Goal: Task Accomplishment & Management: Manage account settings

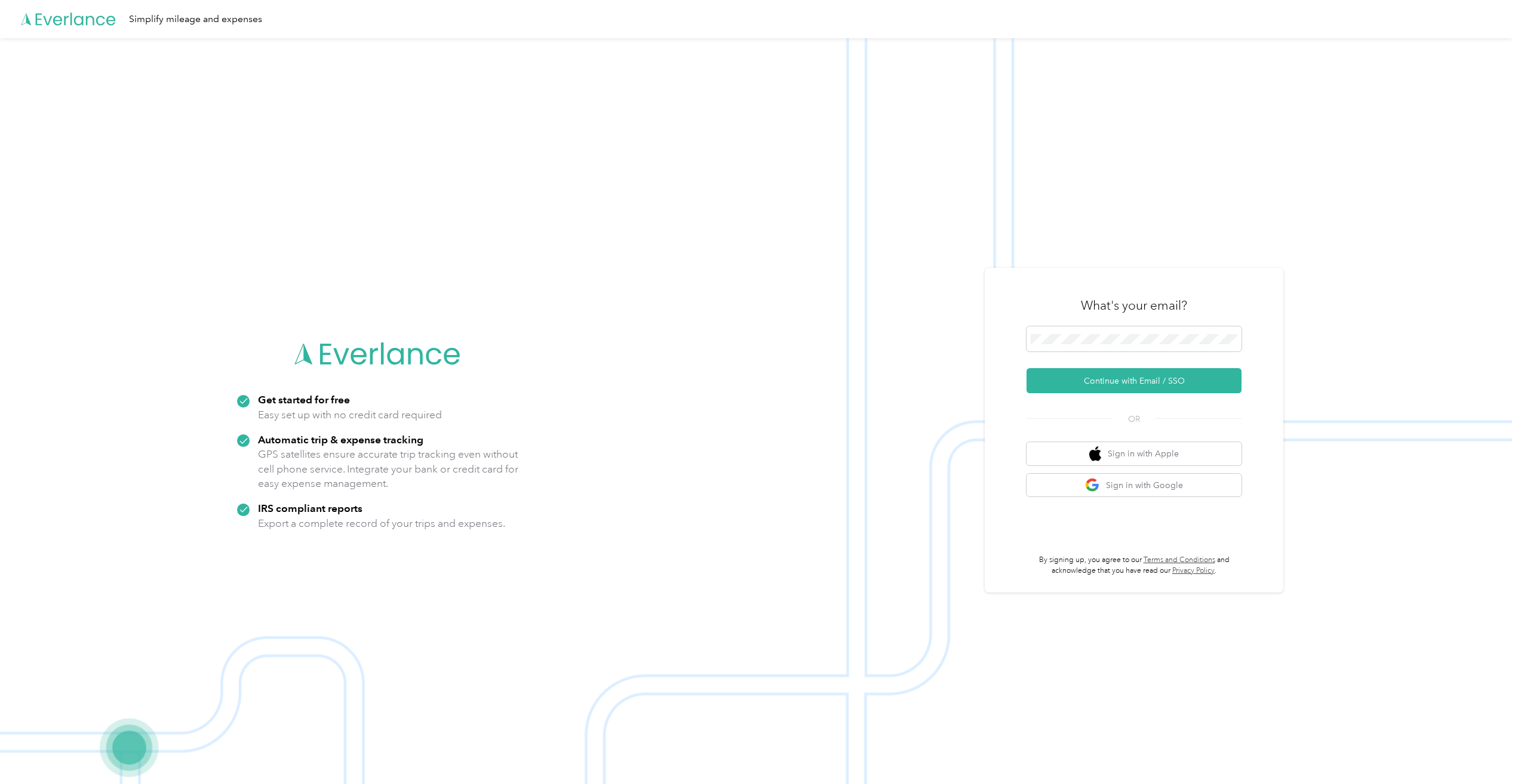
click at [1203, 325] on div "What's your email?" at bounding box center [1134, 305] width 215 height 42
click at [1200, 330] on span at bounding box center [1134, 339] width 215 height 25
click at [1141, 382] on button "Continue with Email / SSO" at bounding box center [1134, 381] width 215 height 25
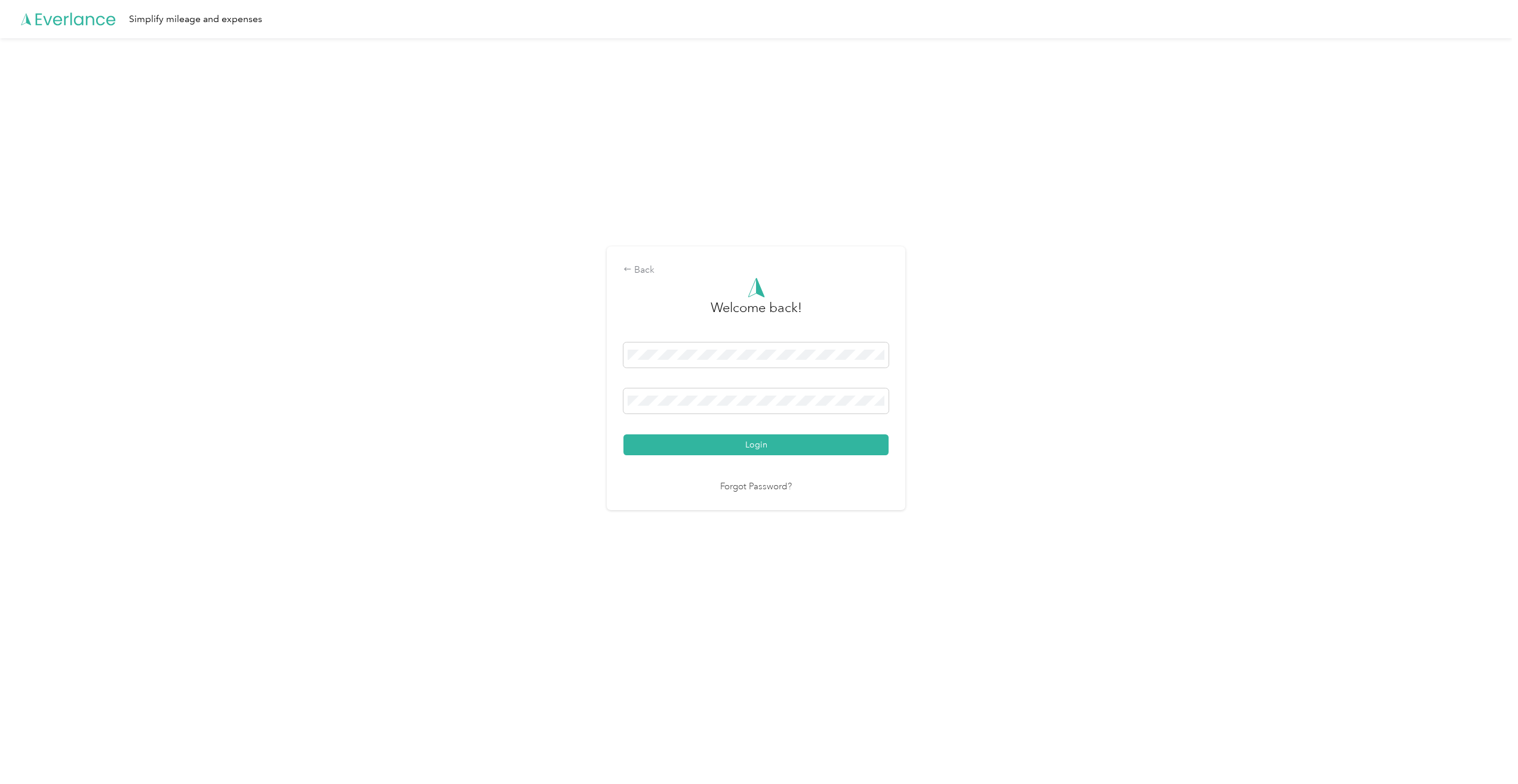
click at [749, 433] on div "Login" at bounding box center [756, 399] width 265 height 113
click at [749, 445] on button "Login" at bounding box center [756, 444] width 265 height 21
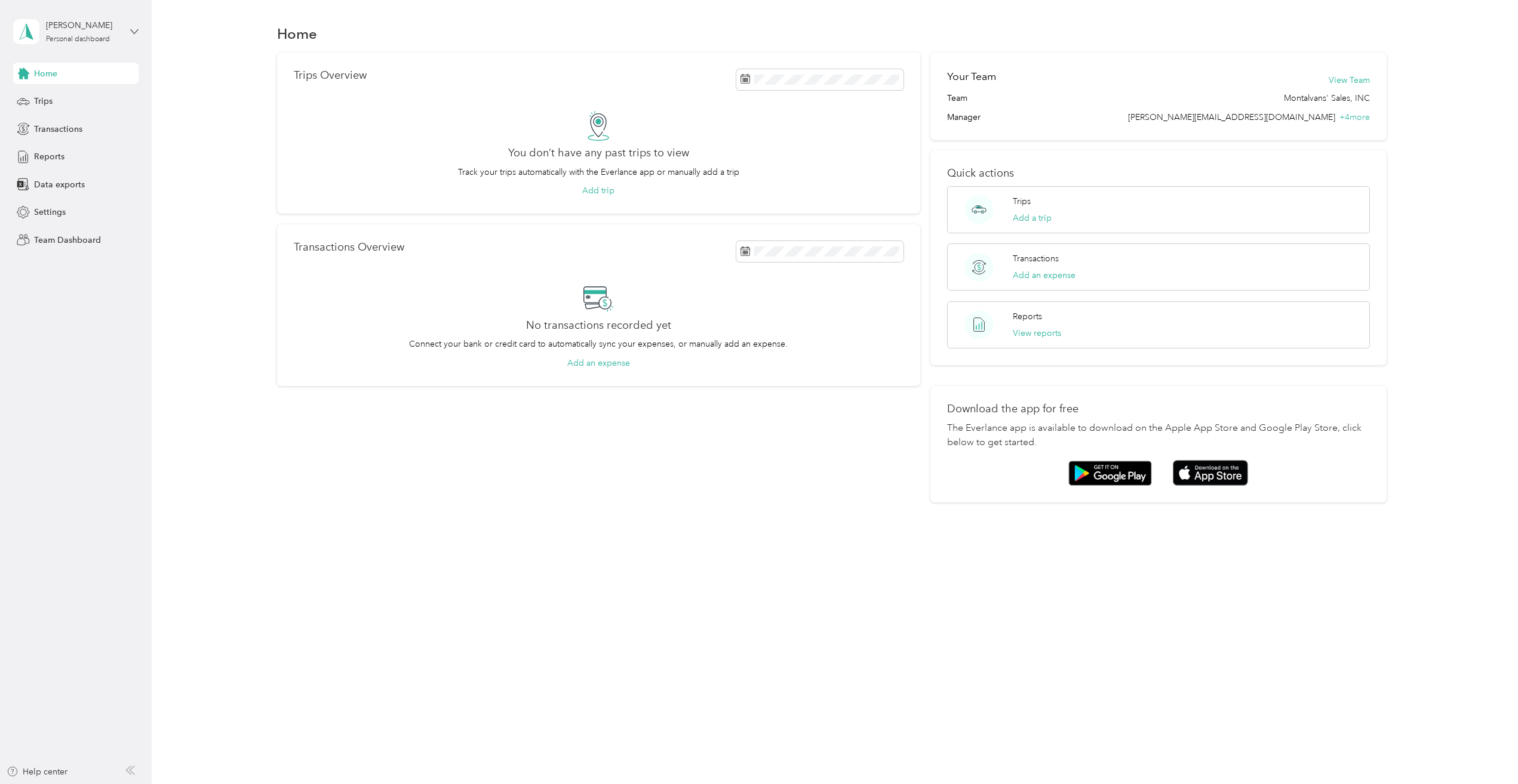
click at [135, 34] on icon at bounding box center [134, 31] width 8 height 8
click at [72, 95] on div "Team dashboard" at bounding box center [55, 98] width 64 height 13
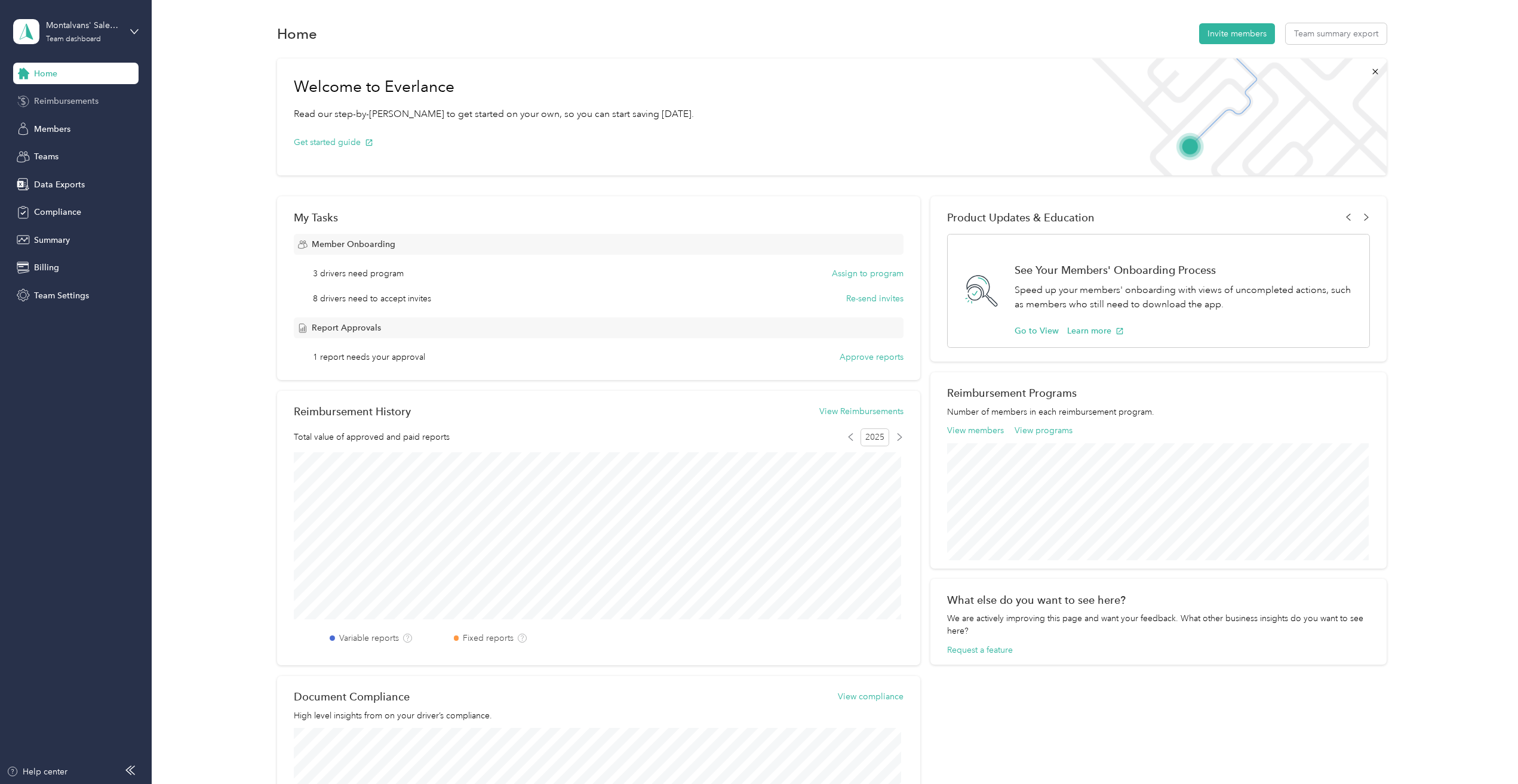
click at [65, 99] on span "Reimbursements" at bounding box center [65, 101] width 65 height 13
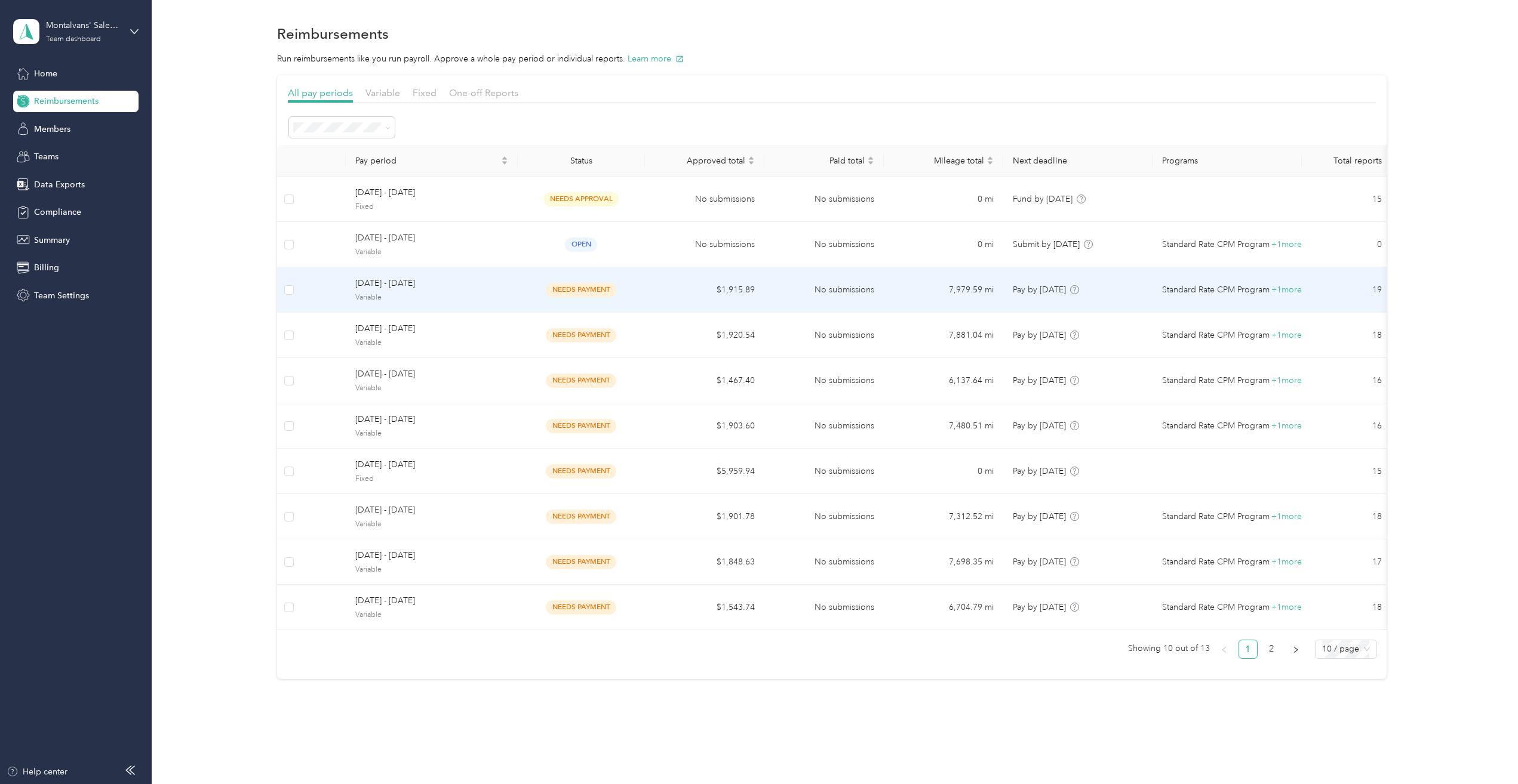
click at [438, 293] on span "Variable" at bounding box center [432, 298] width 153 height 11
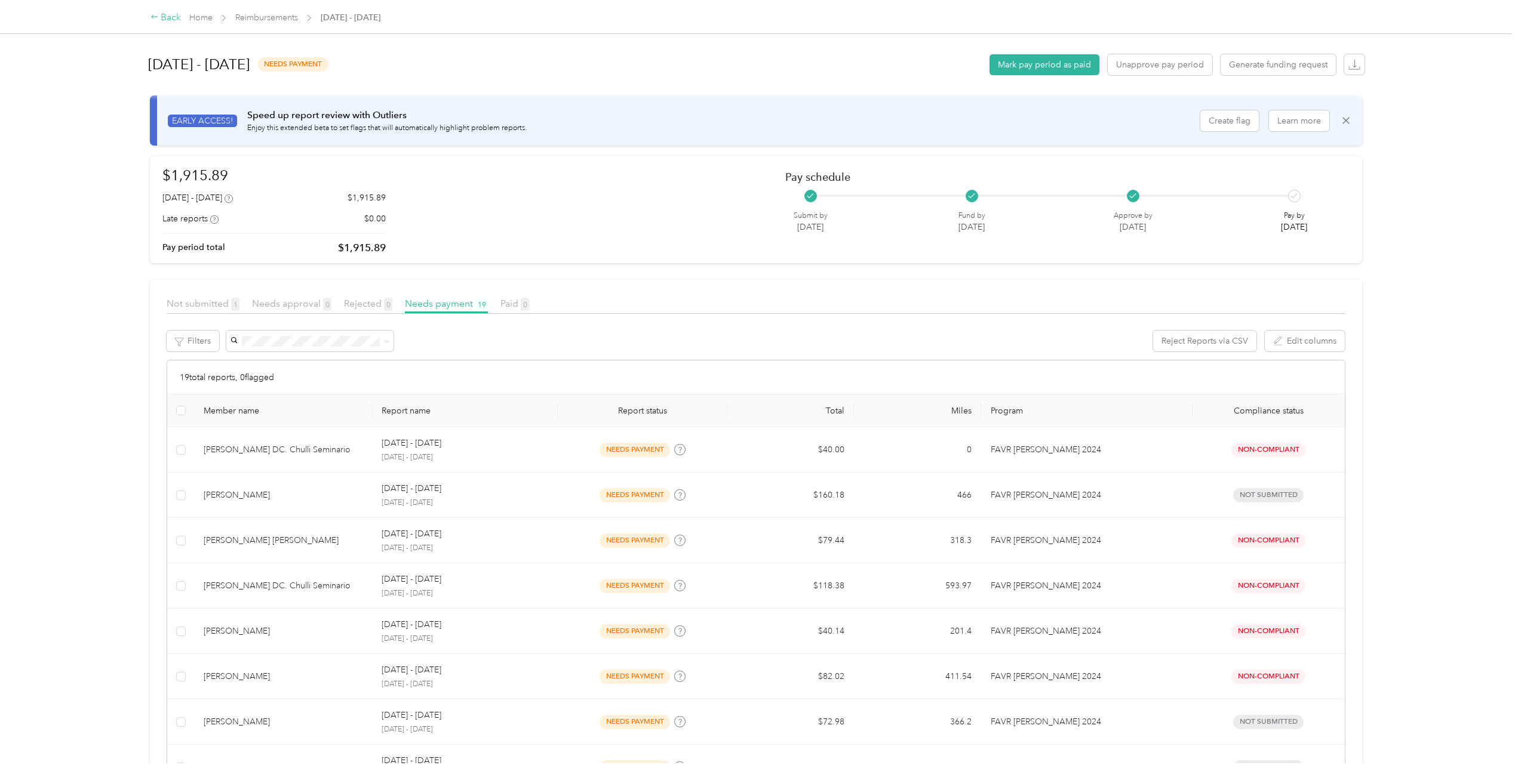
click at [158, 16] on icon at bounding box center [155, 16] width 8 height 8
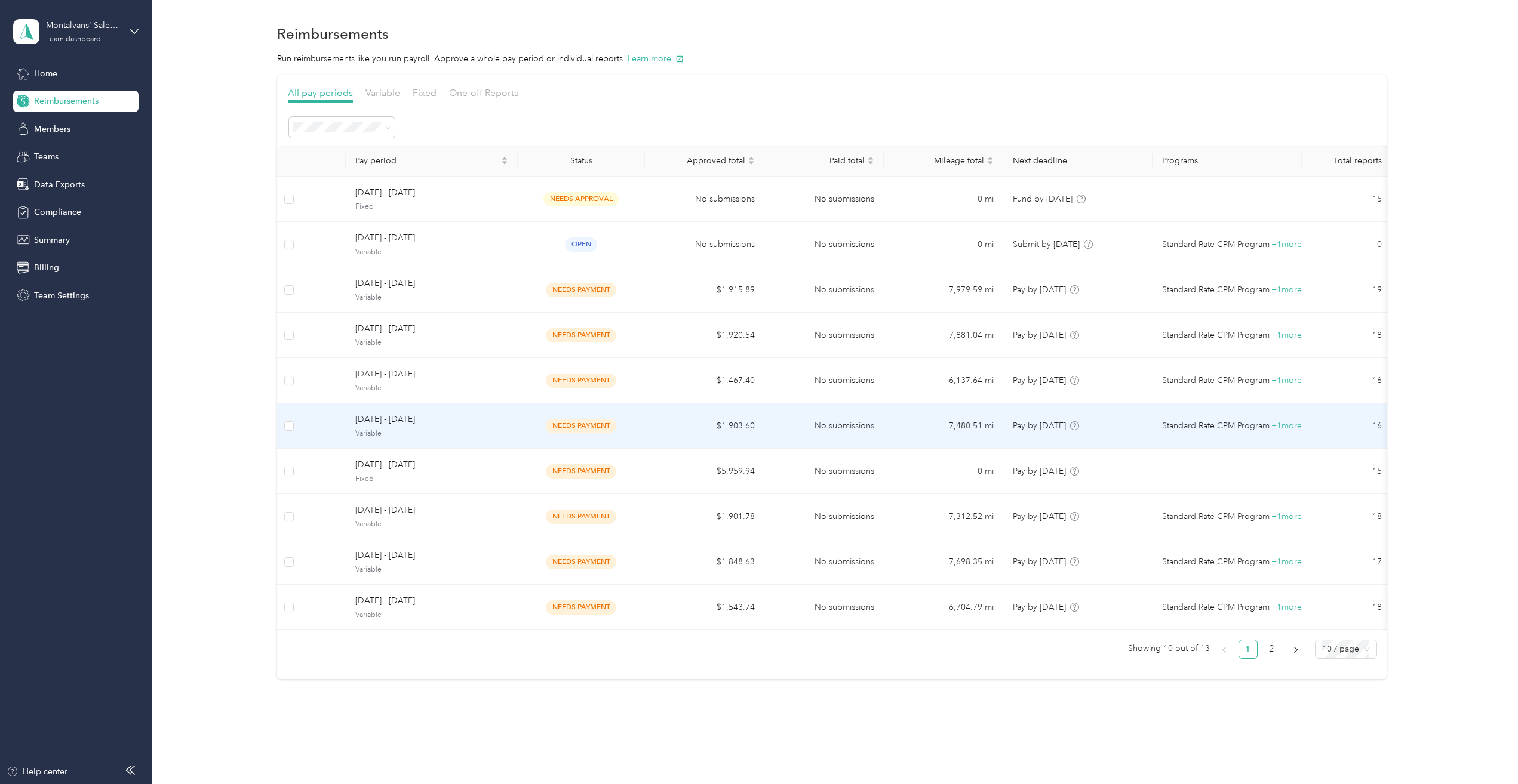
click at [416, 429] on span "Variable" at bounding box center [432, 434] width 153 height 11
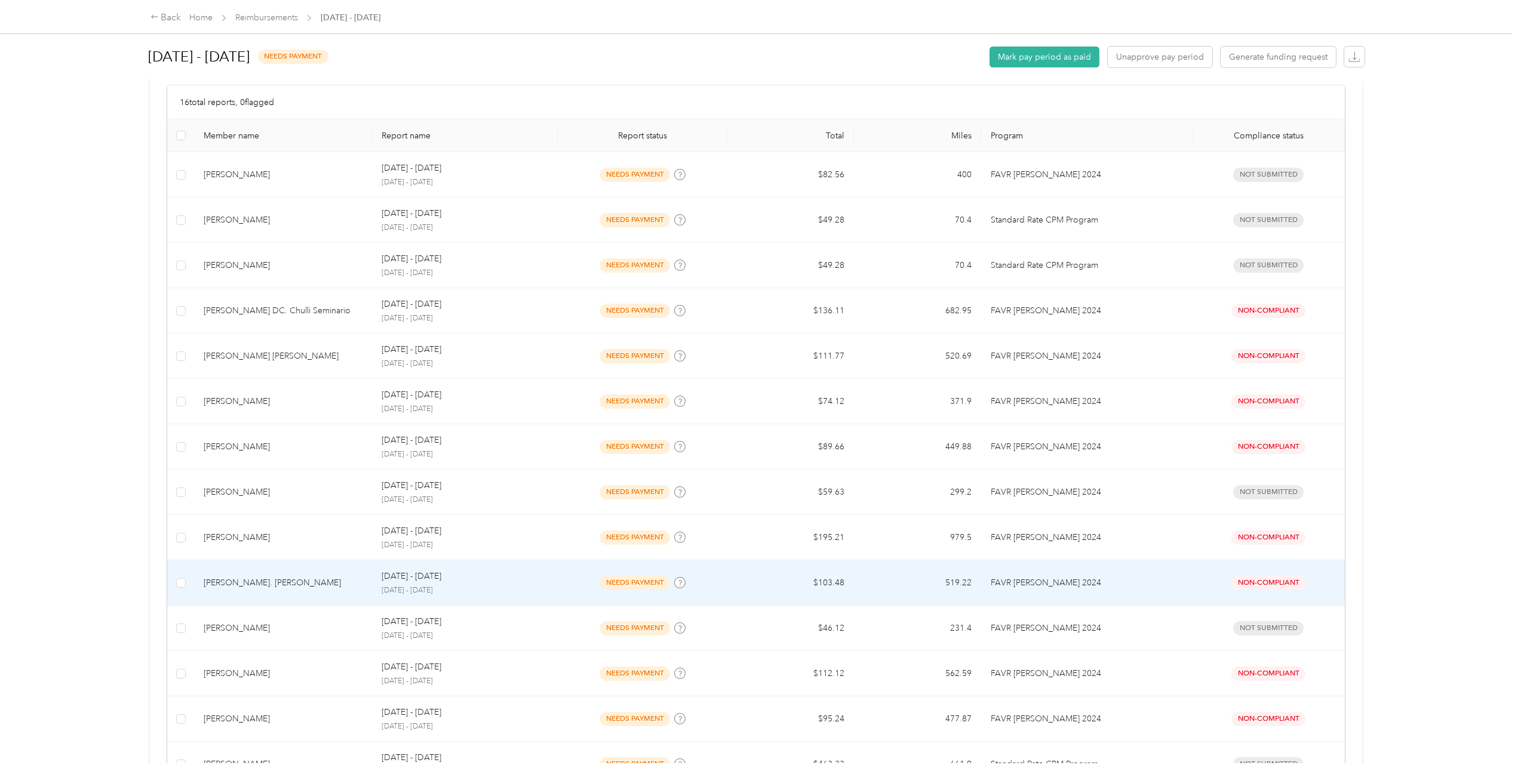
scroll to position [155, 0]
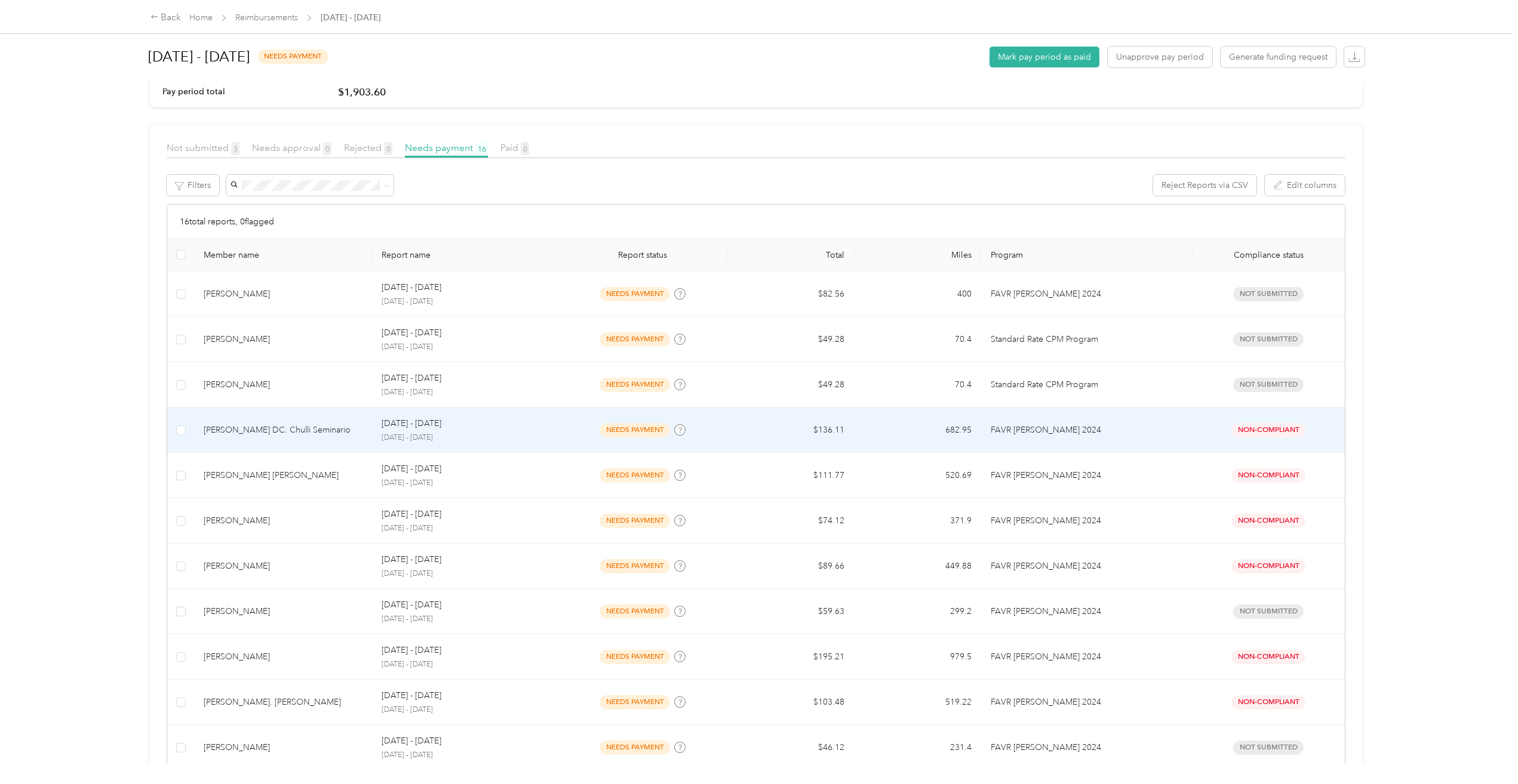
click at [283, 419] on td "[PERSON_NAME] DC. Chulli Seminario" at bounding box center [283, 431] width 178 height 45
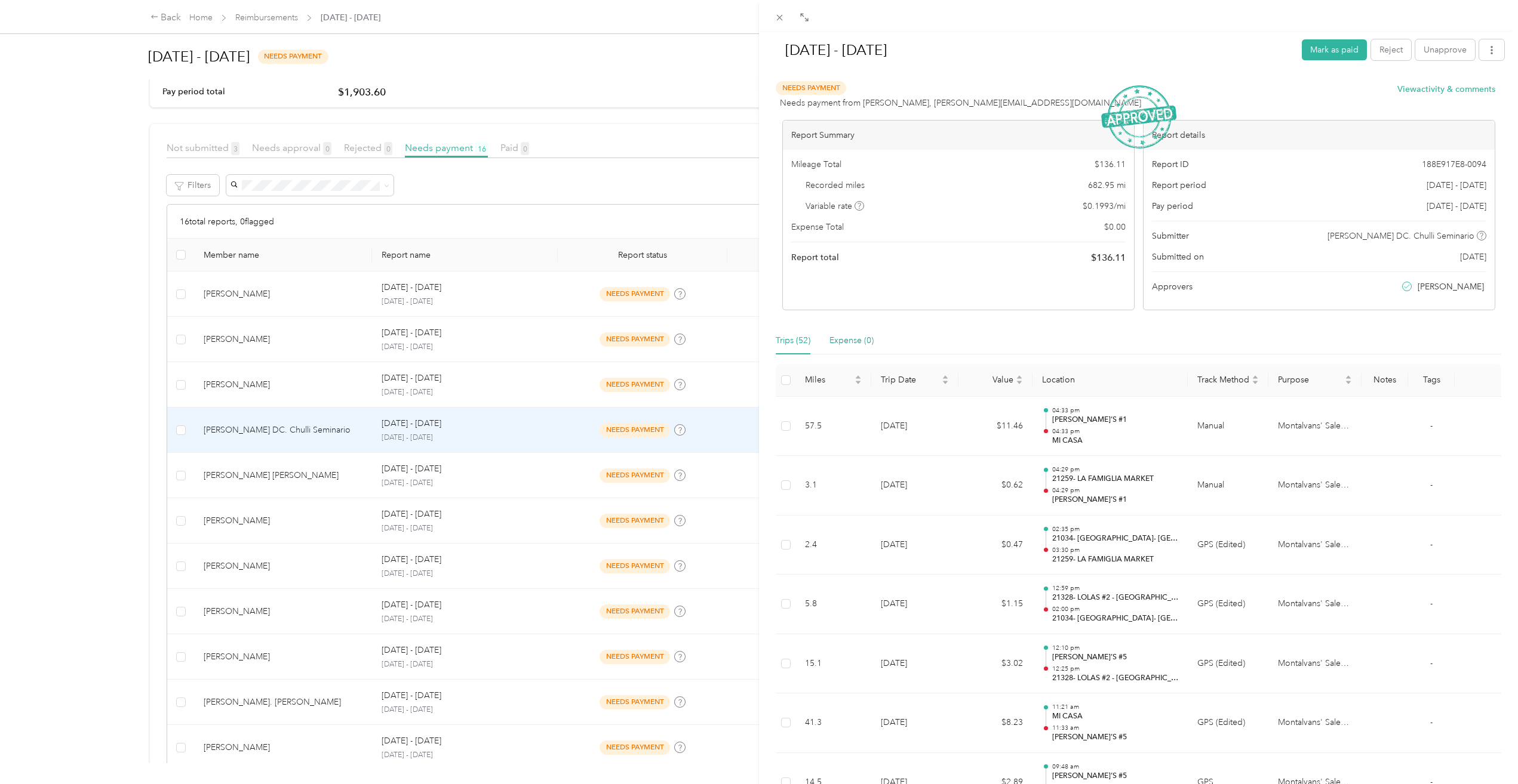
click at [848, 340] on div "Expense (0)" at bounding box center [851, 341] width 45 height 13
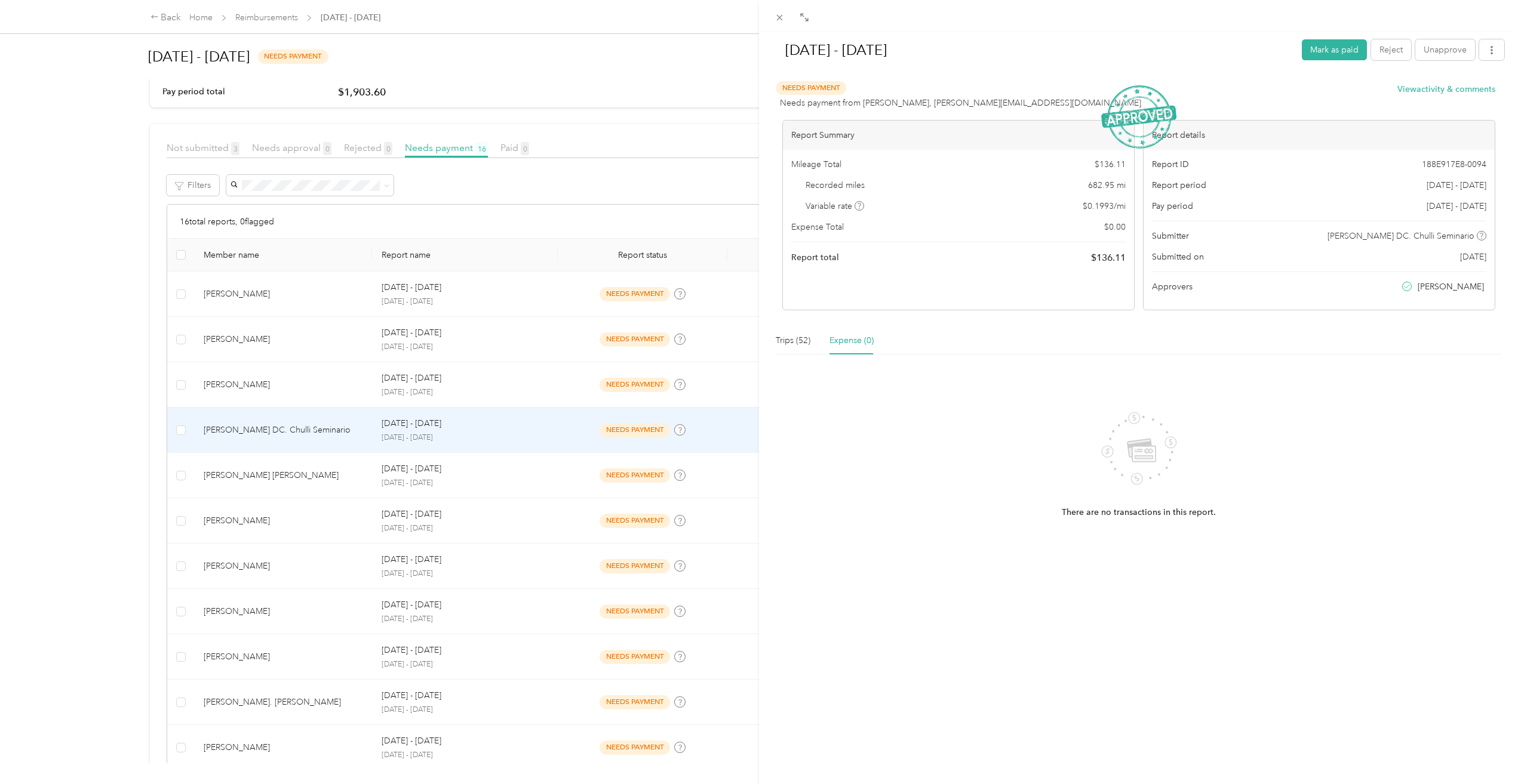
click at [847, 336] on div "Expense (0)" at bounding box center [851, 341] width 45 height 13
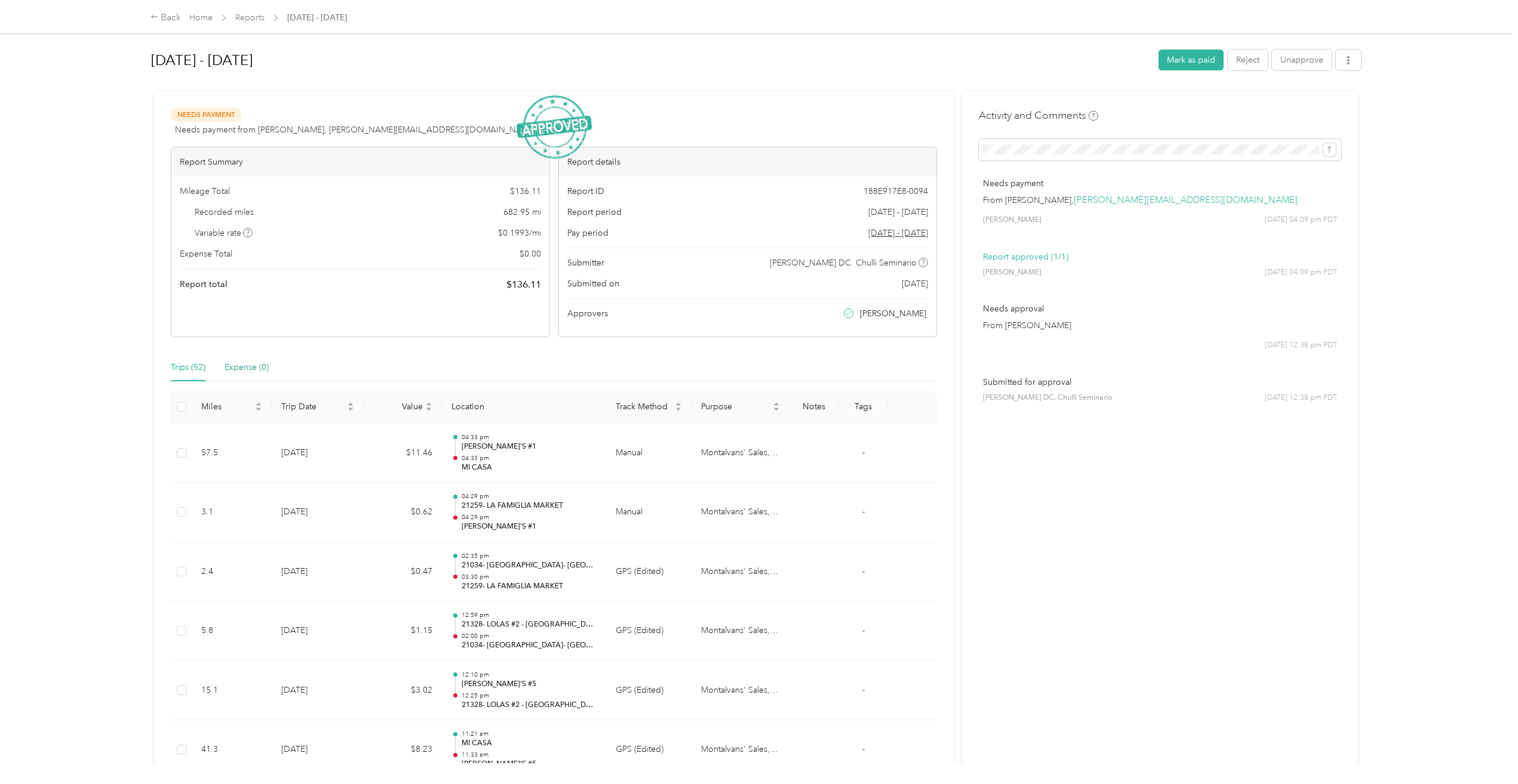
click at [235, 366] on div "Expense (0)" at bounding box center [246, 367] width 45 height 13
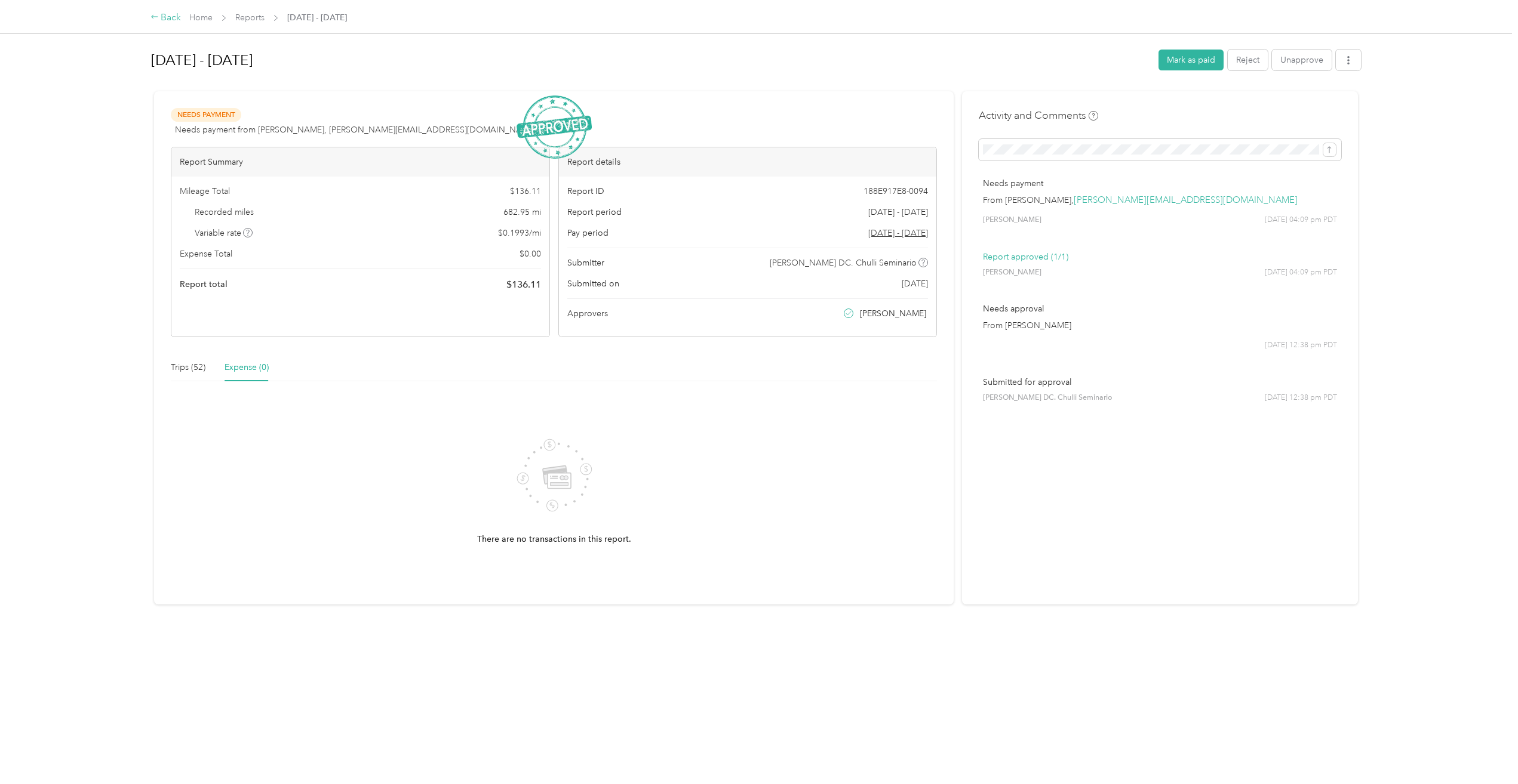
click at [167, 16] on div "Back" at bounding box center [166, 18] width 31 height 15
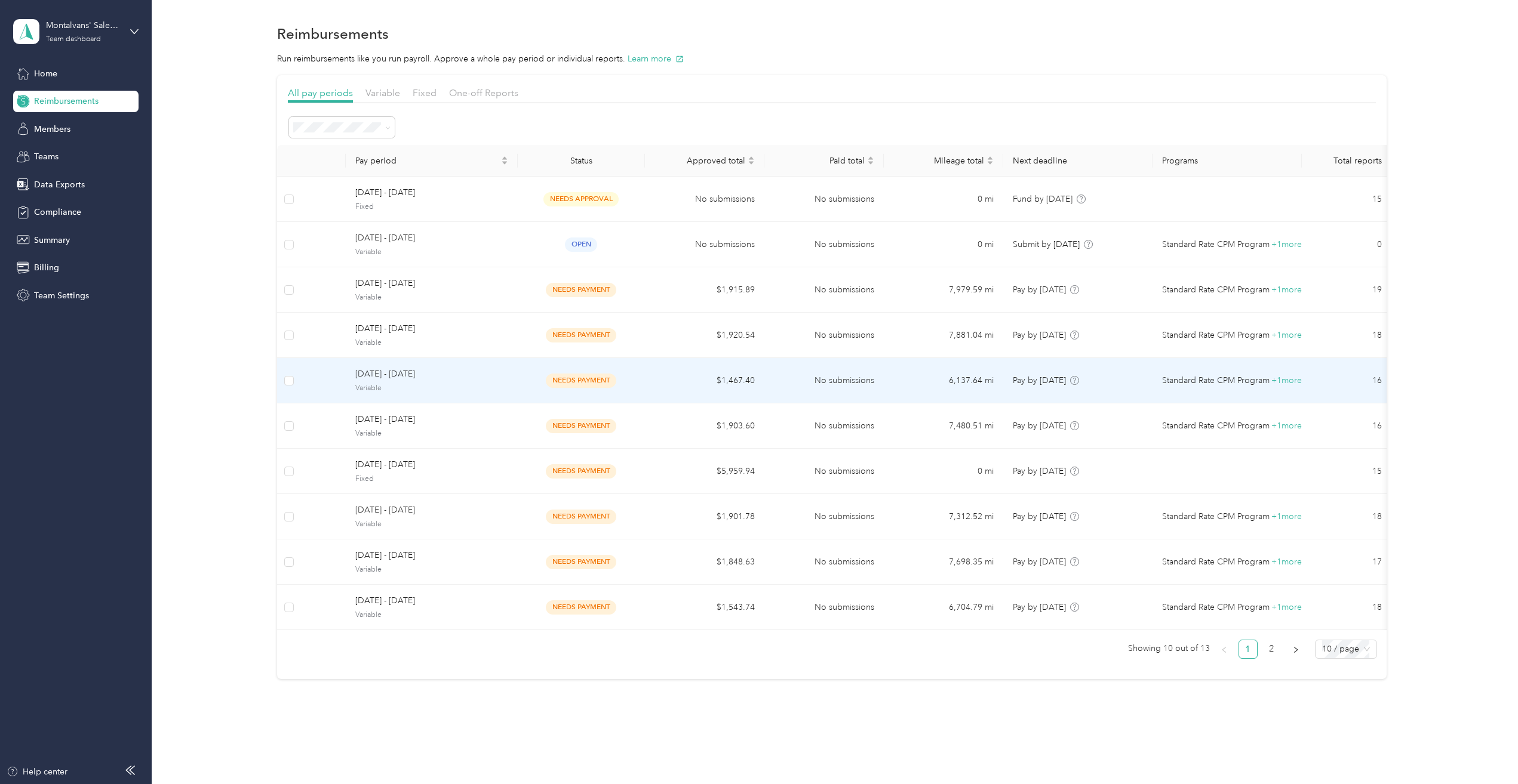
click at [404, 389] on span "Variable" at bounding box center [432, 389] width 153 height 11
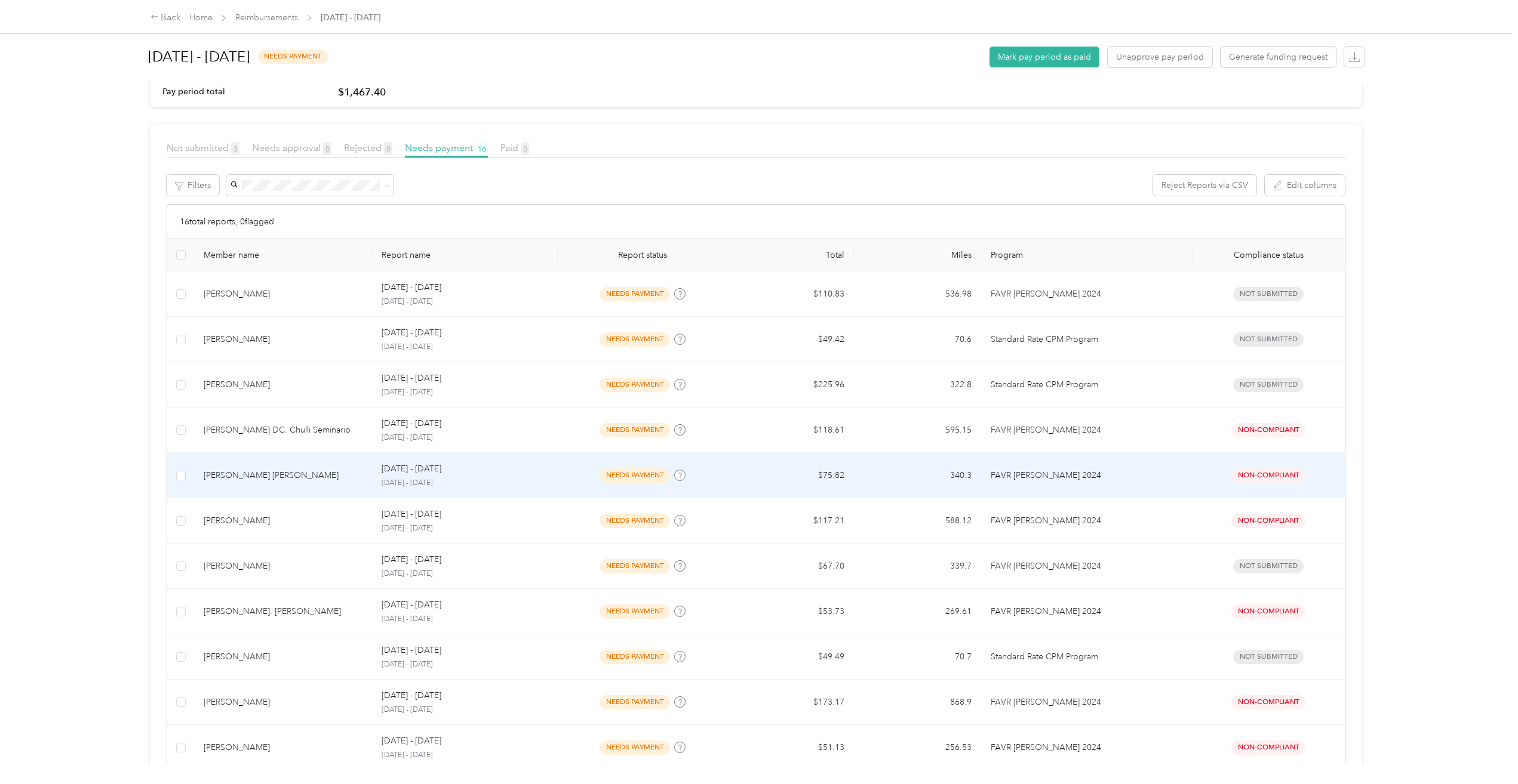
scroll to position [96, 0]
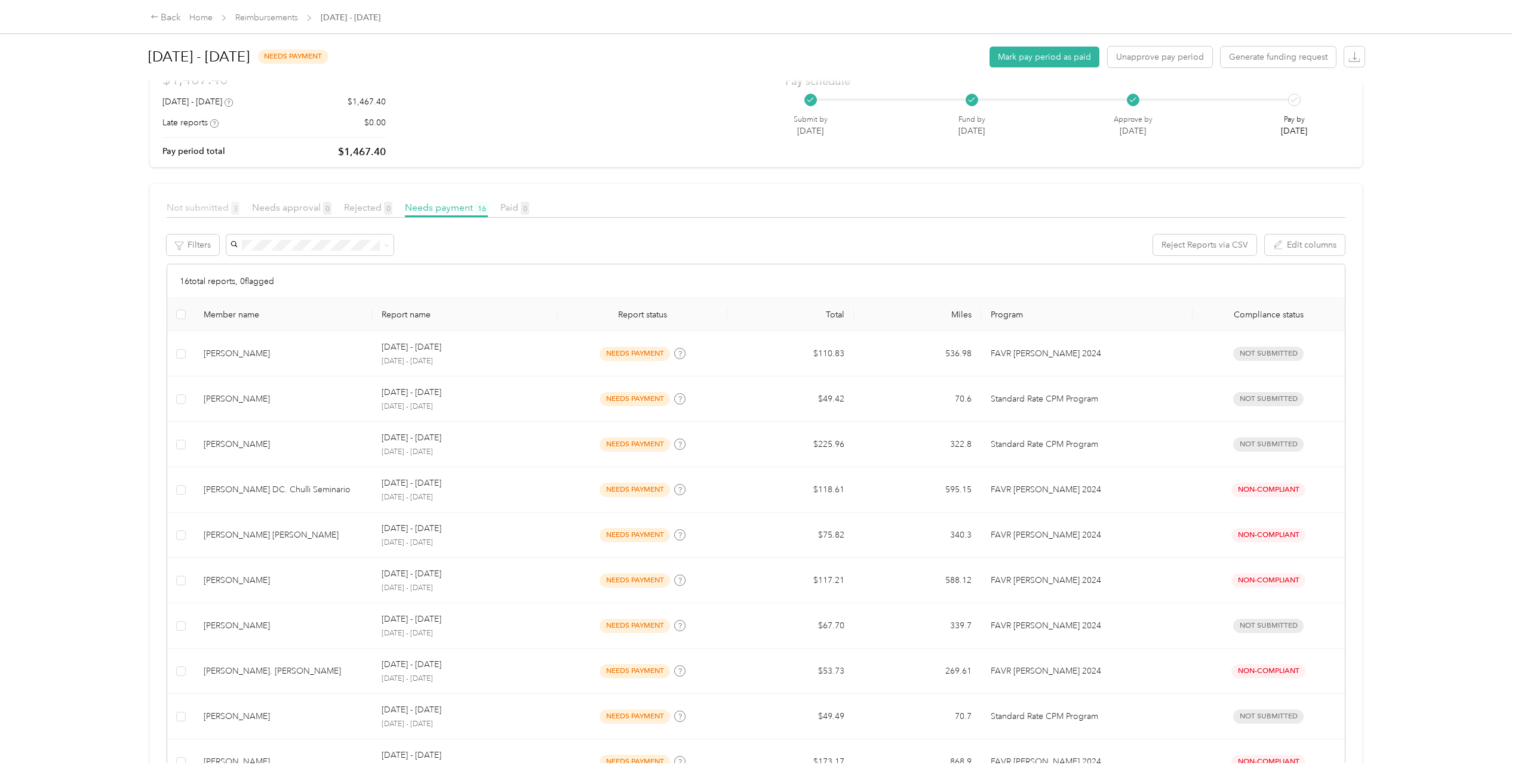
click at [216, 211] on span "Not submitted 3" at bounding box center [203, 207] width 73 height 11
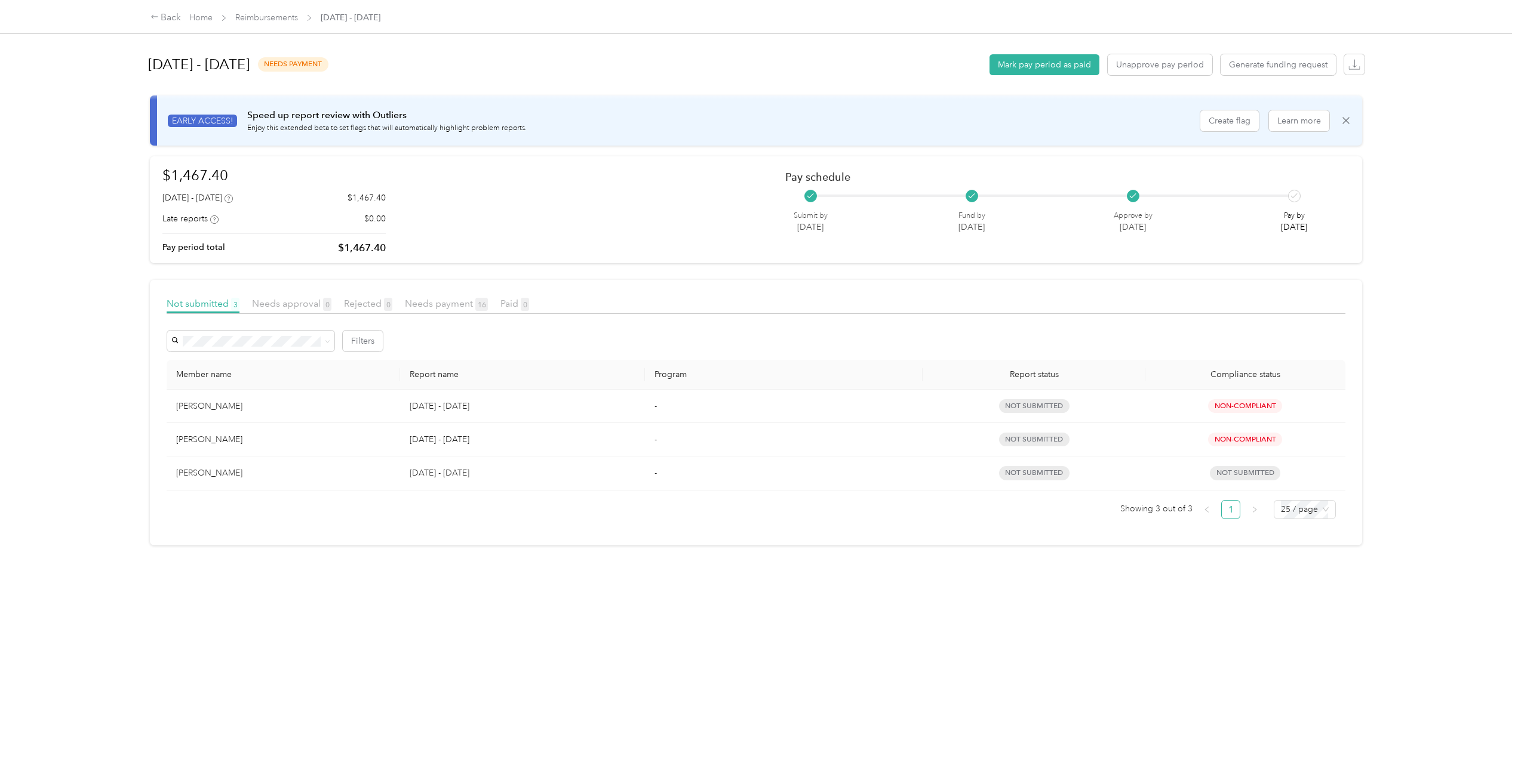
click at [457, 290] on article "Not submitted 3 Needs approval 0 Rejected 0 Needs payment 16 Paid 0 Filters Mem…" at bounding box center [755, 412] width 1212 height 265
click at [444, 312] on div "Not submitted 3 Needs approval 0 Rejected 0 Needs payment 16 Paid 0" at bounding box center [755, 304] width 1179 height 17
click at [432, 294] on article "Not submitted 3 Needs approval 0 Rejected 0 Needs payment 16 Paid 0 Filters Mem…" at bounding box center [755, 412] width 1212 height 265
click at [427, 300] on span "Needs payment 16" at bounding box center [445, 303] width 83 height 11
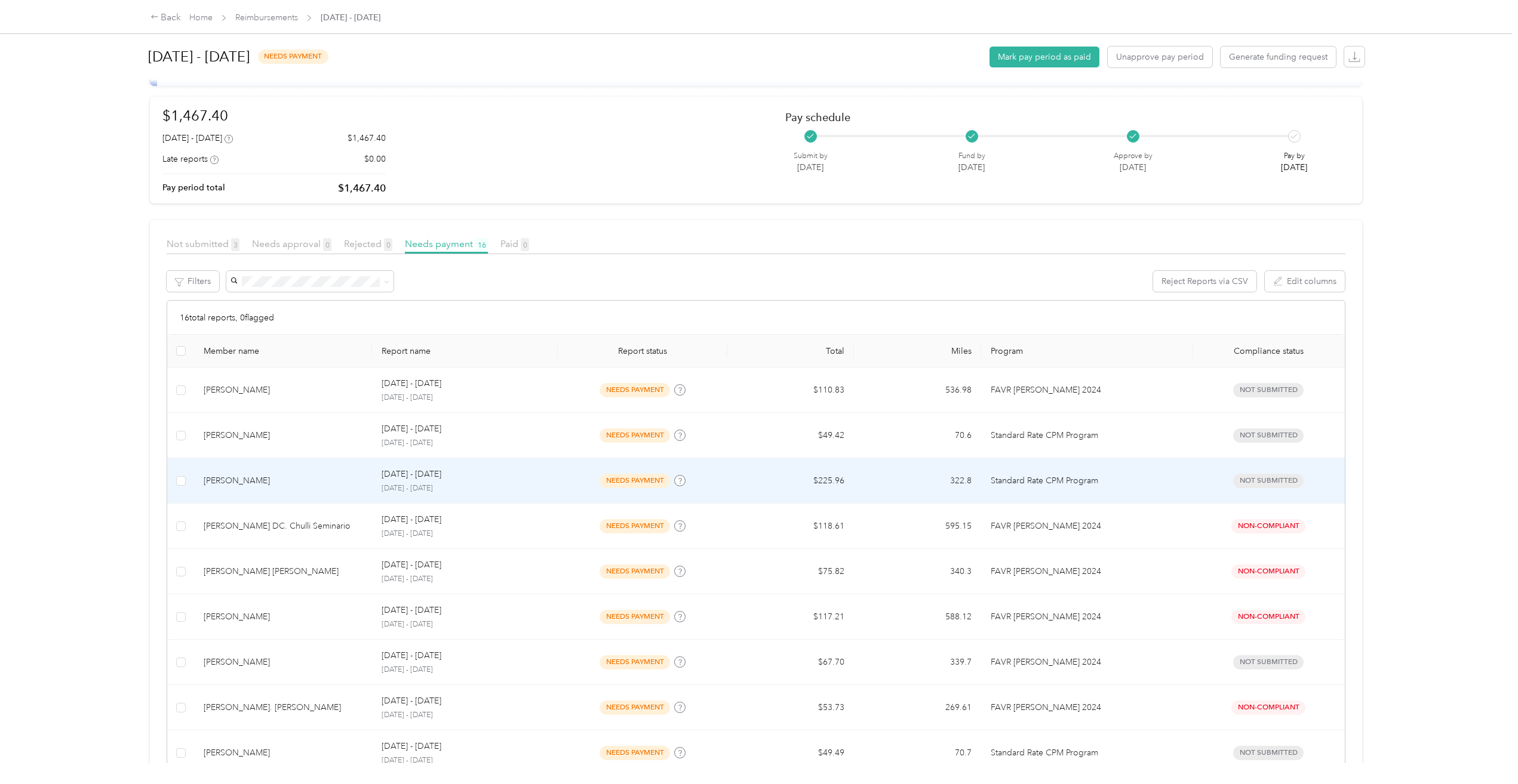
scroll to position [119, 0]
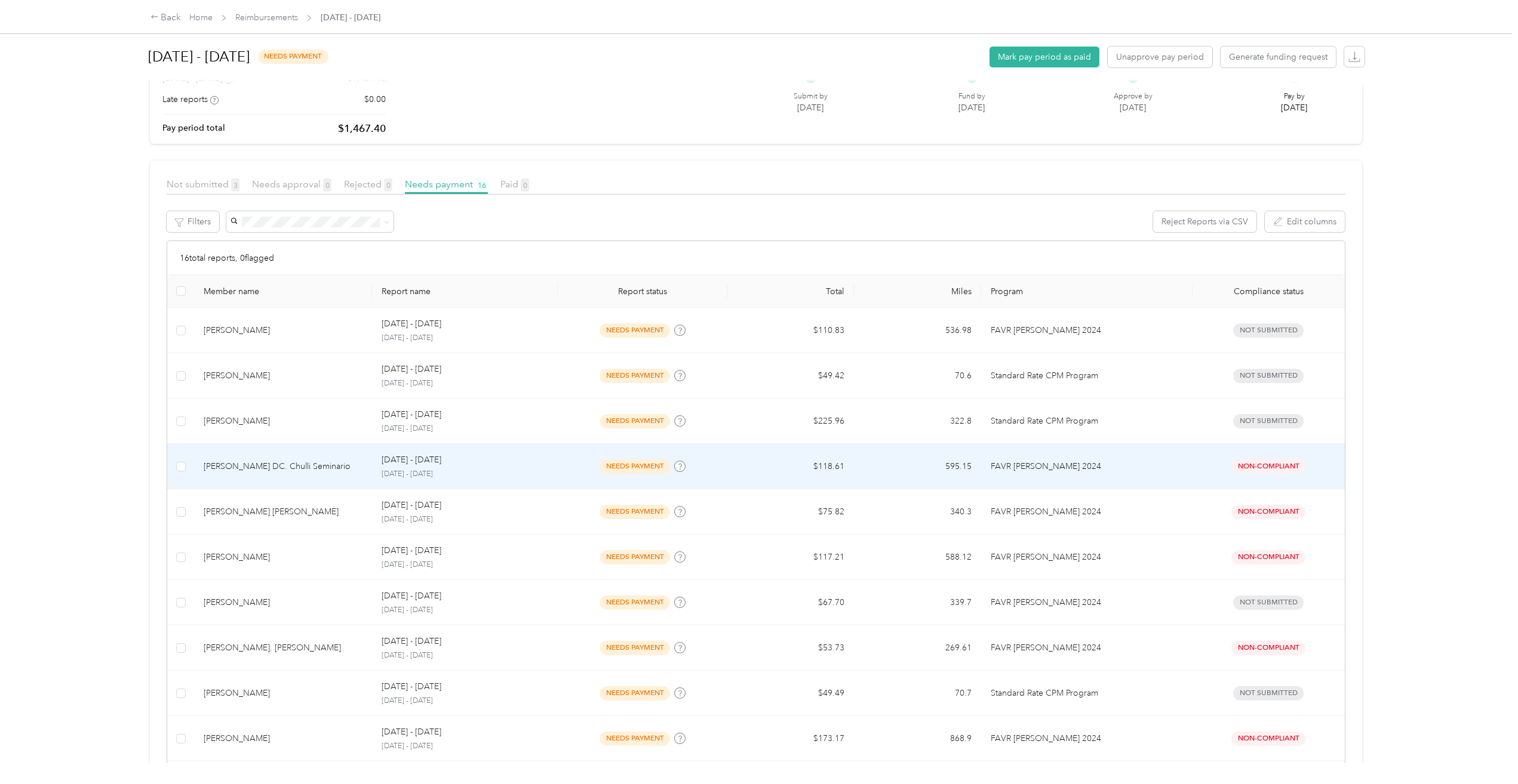
click at [243, 473] on td "[PERSON_NAME] DC. Chulli Seminario" at bounding box center [283, 467] width 178 height 45
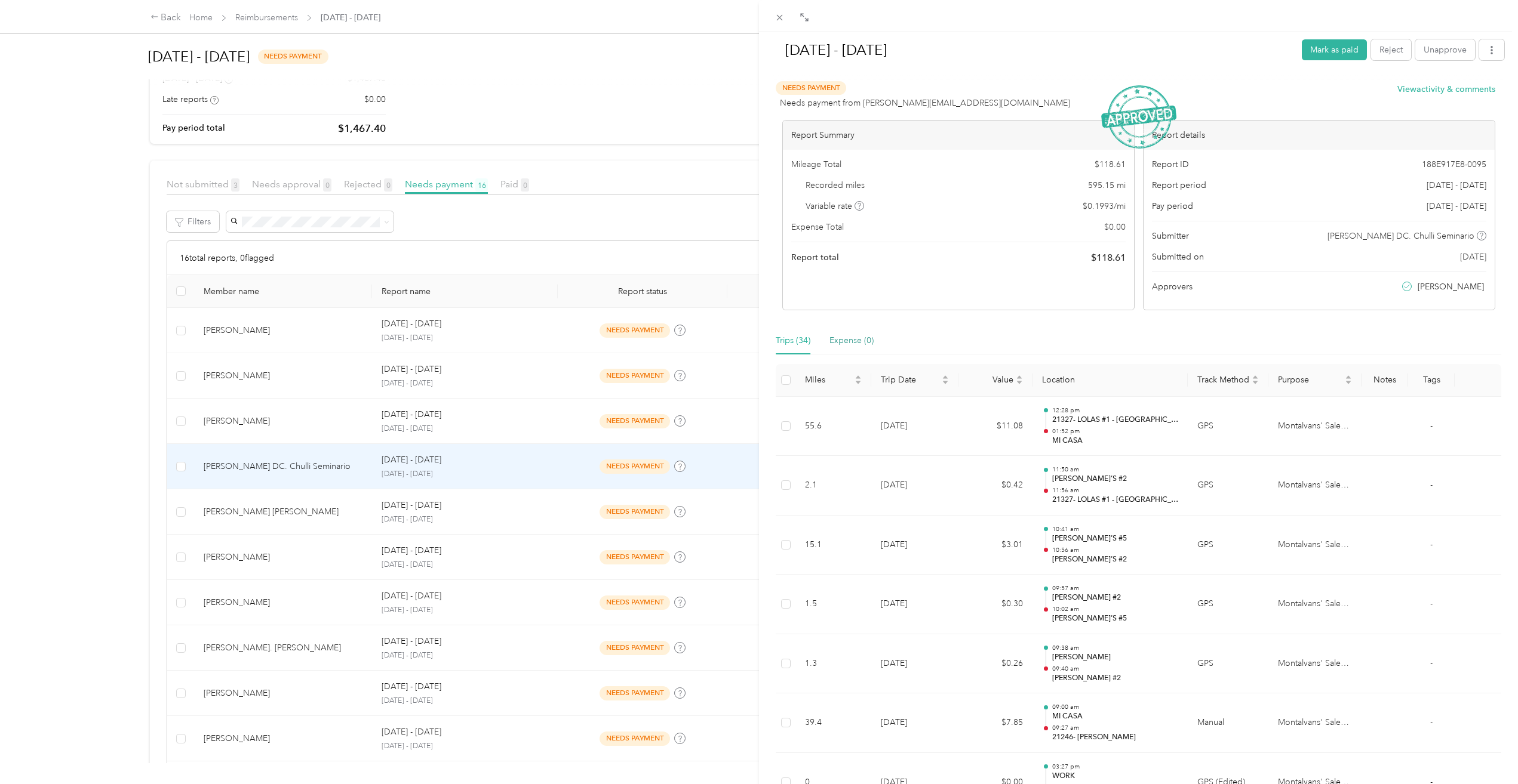
click at [846, 342] on div "Expense (0)" at bounding box center [851, 341] width 45 height 13
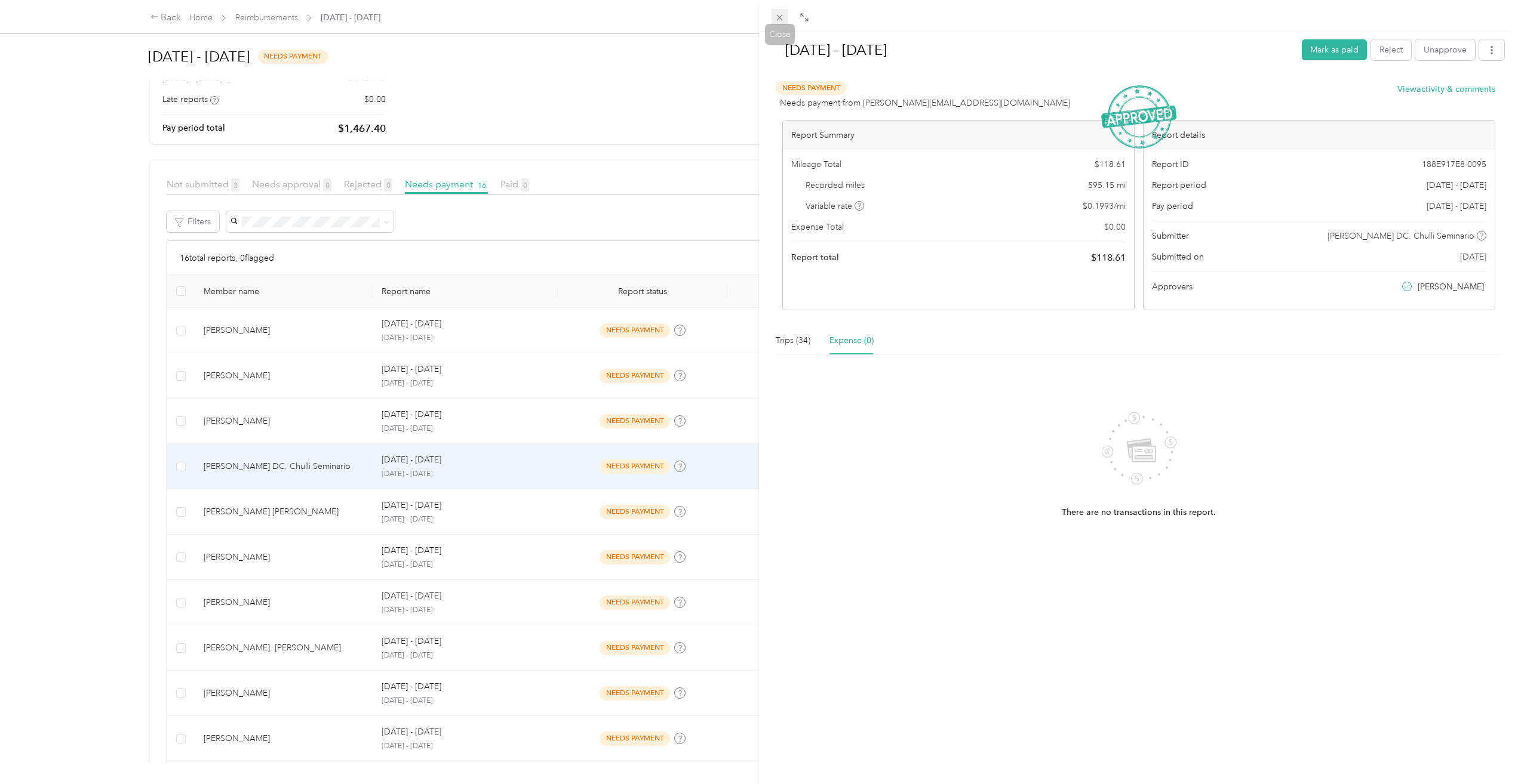
click at [779, 11] on span at bounding box center [780, 17] width 16 height 16
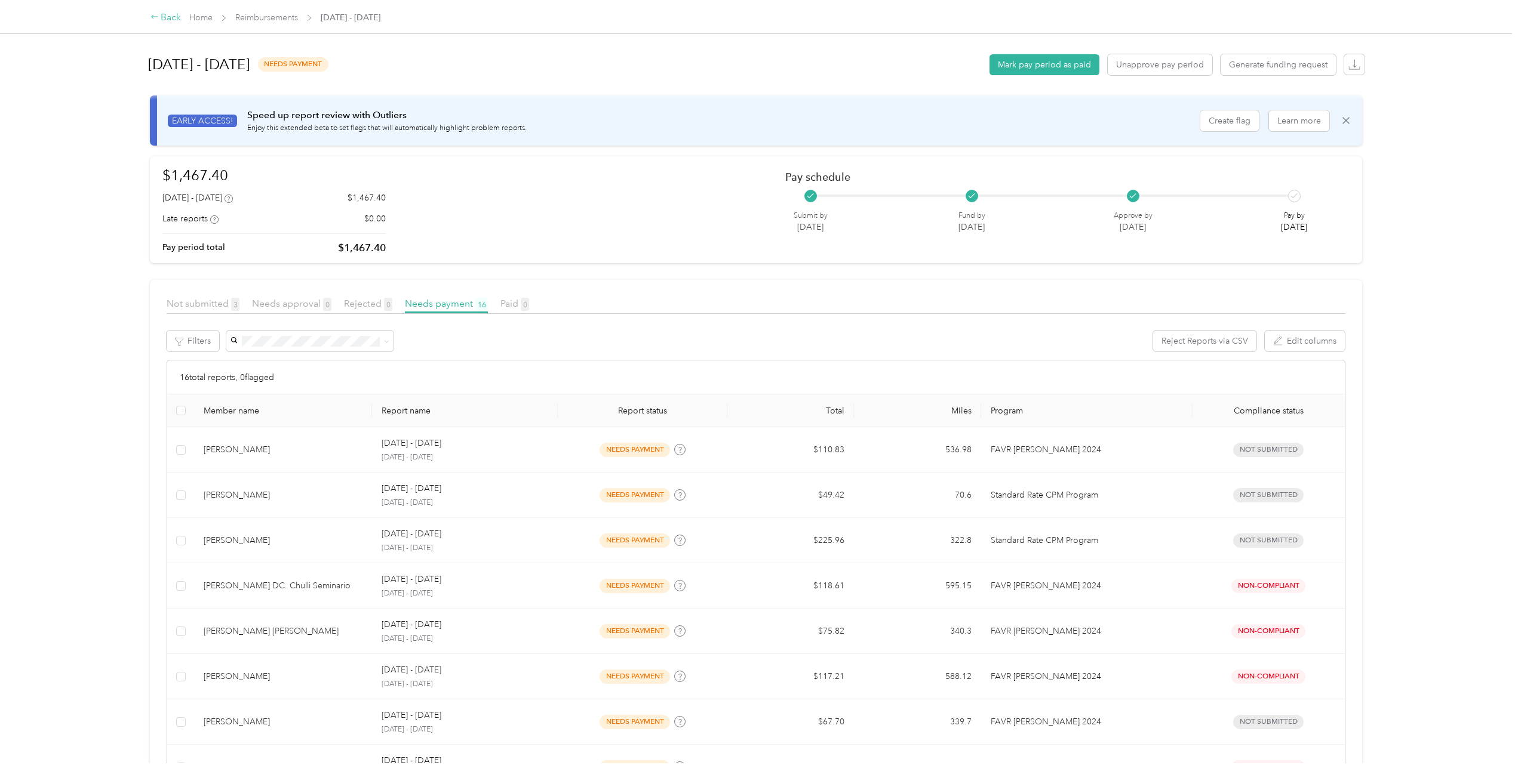
click at [170, 11] on div "Back" at bounding box center [166, 18] width 31 height 15
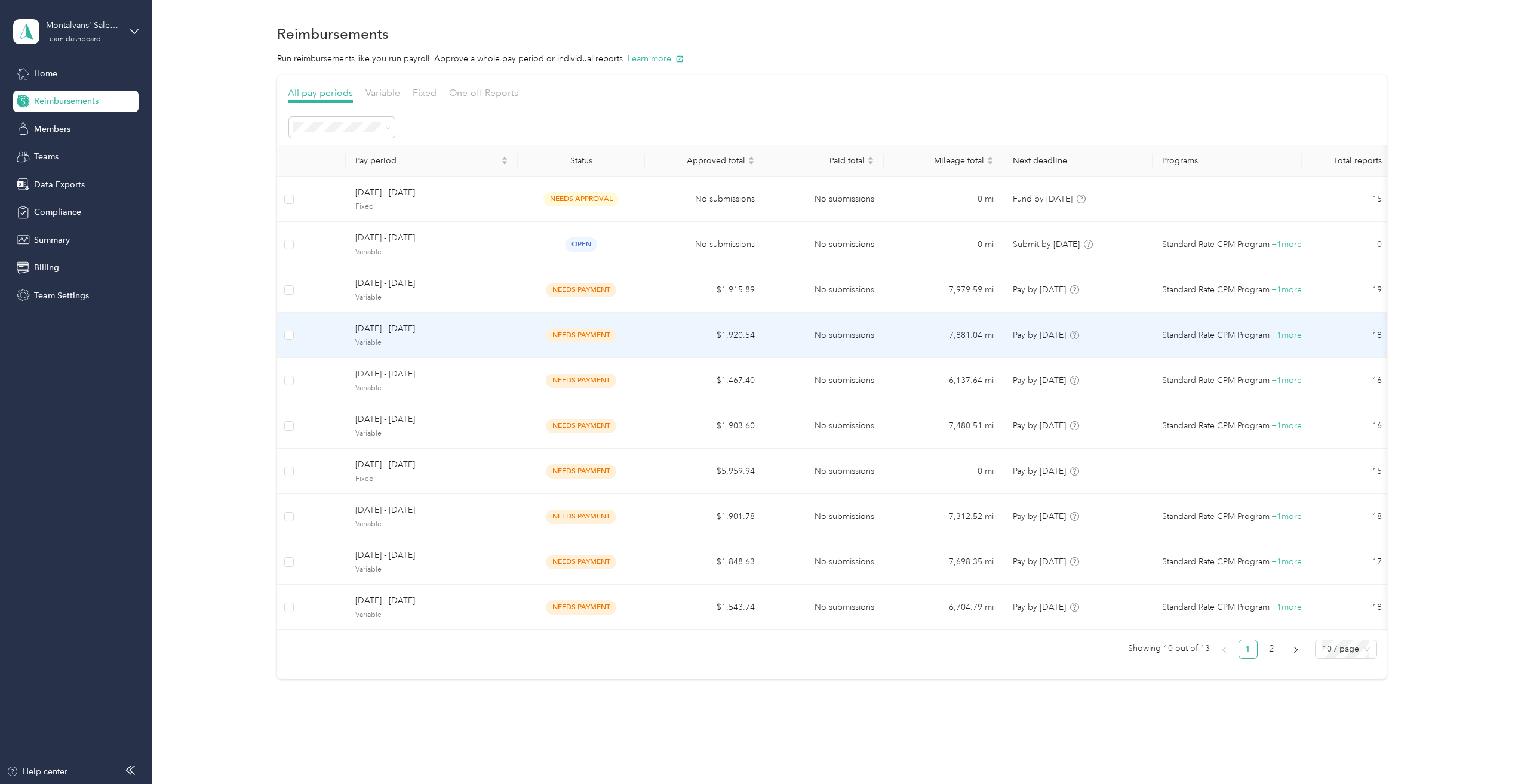
click at [400, 326] on span "[DATE] - [DATE]" at bounding box center [432, 329] width 153 height 13
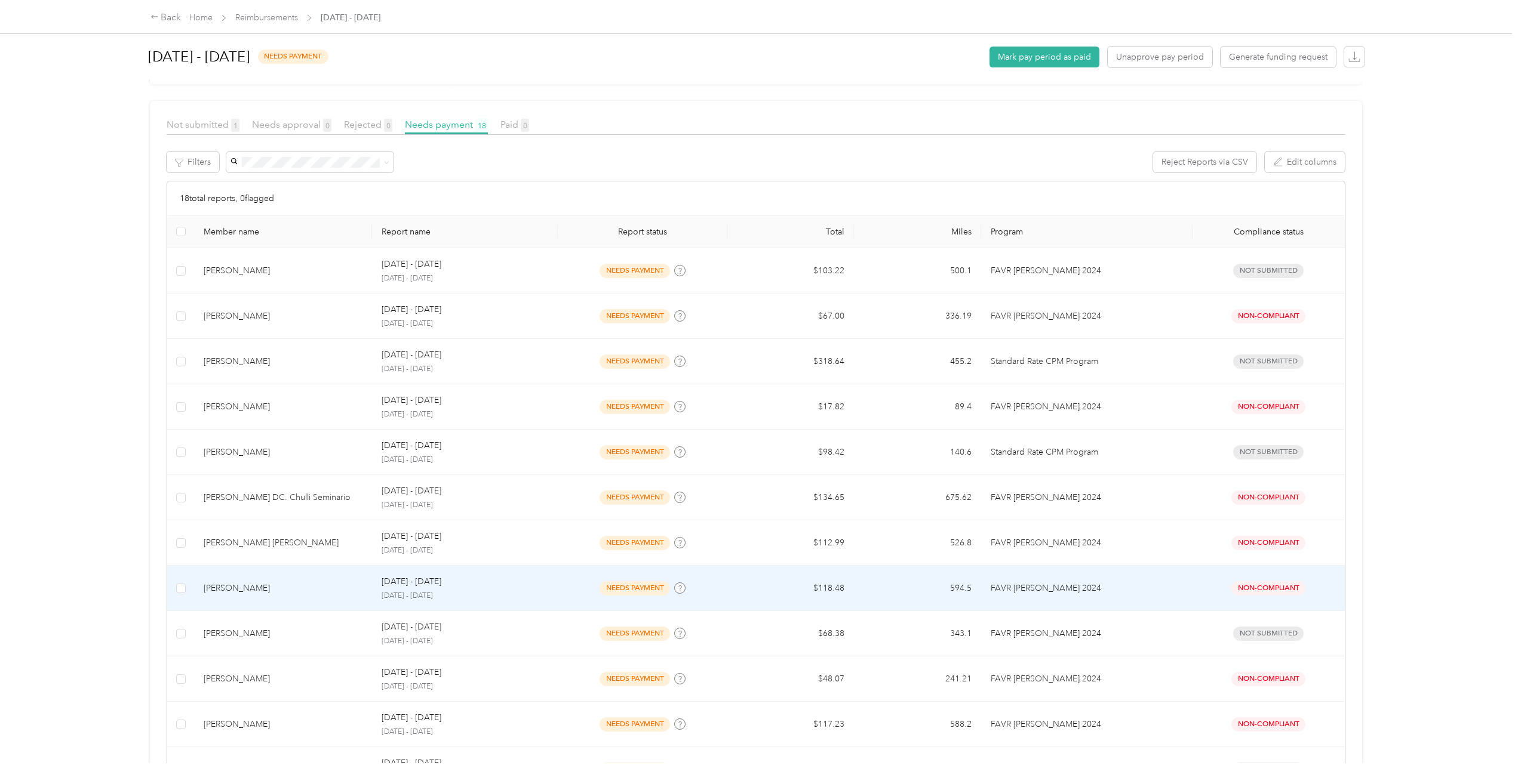
scroll to position [239, 0]
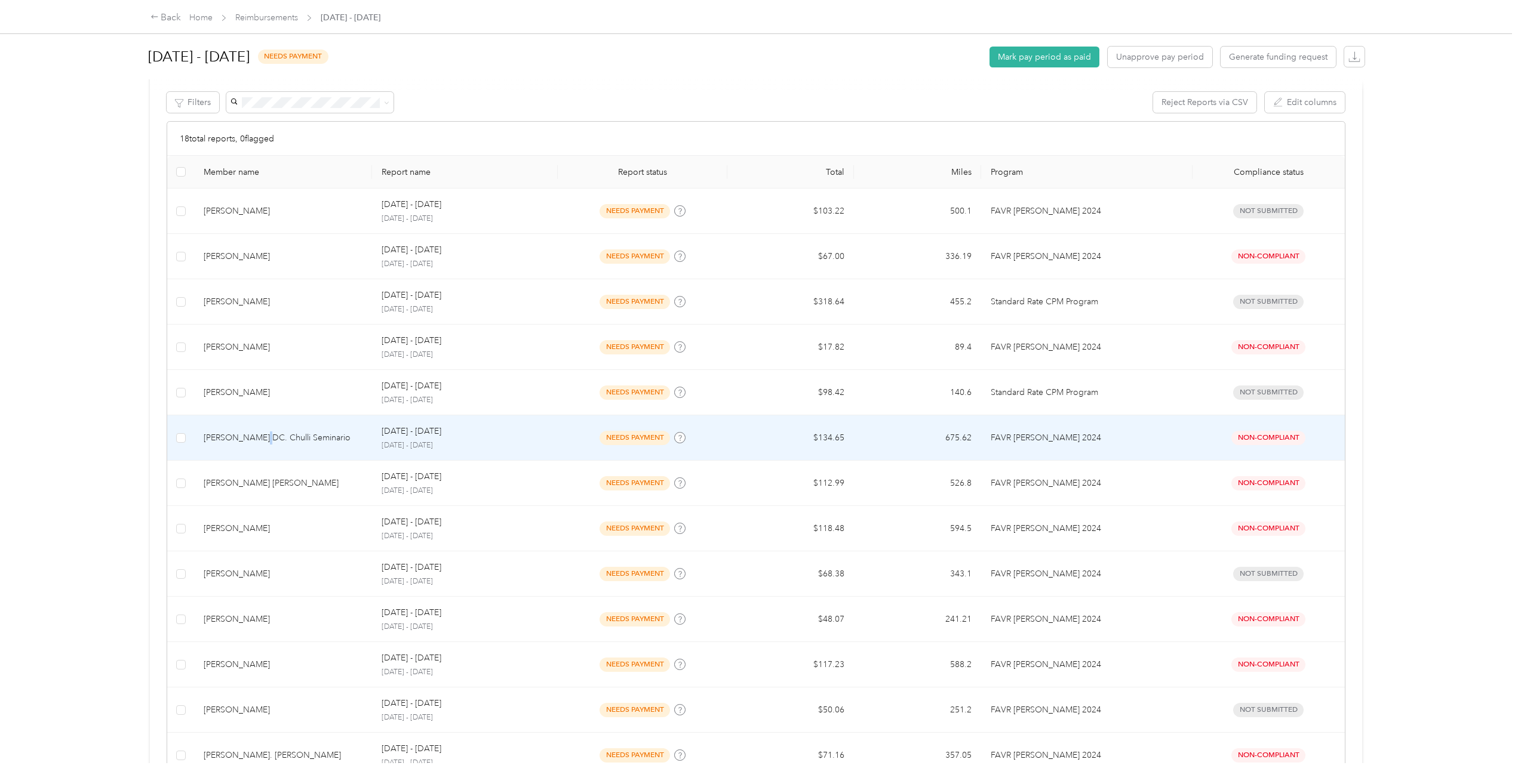
drag, startPoint x: 254, startPoint y: 443, endPoint x: 261, endPoint y: 444, distance: 7.1
click at [261, 444] on td "[PERSON_NAME] DC. Chulli Seminario" at bounding box center [283, 438] width 178 height 45
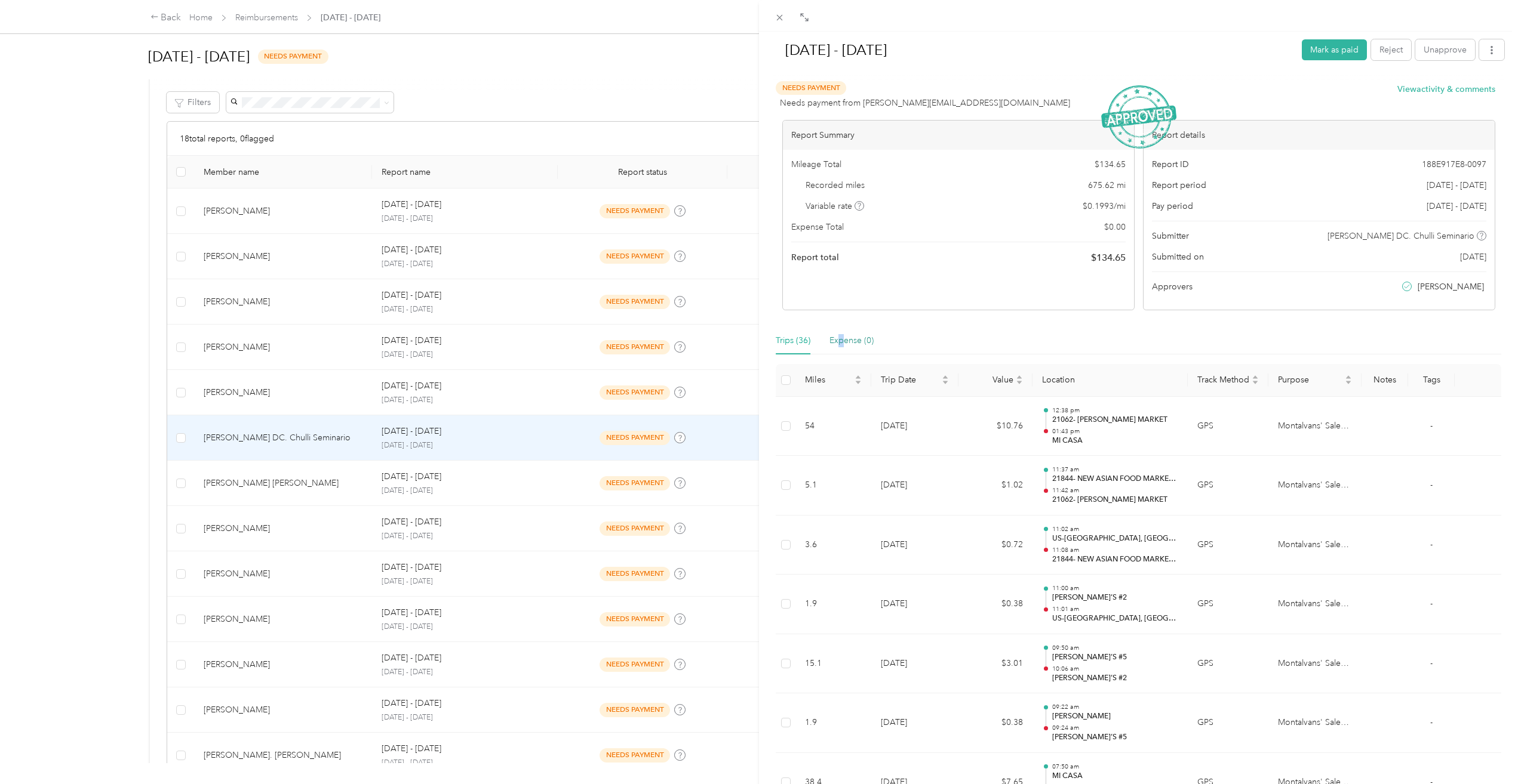
click at [842, 343] on div "Expense (0)" at bounding box center [851, 341] width 45 height 13
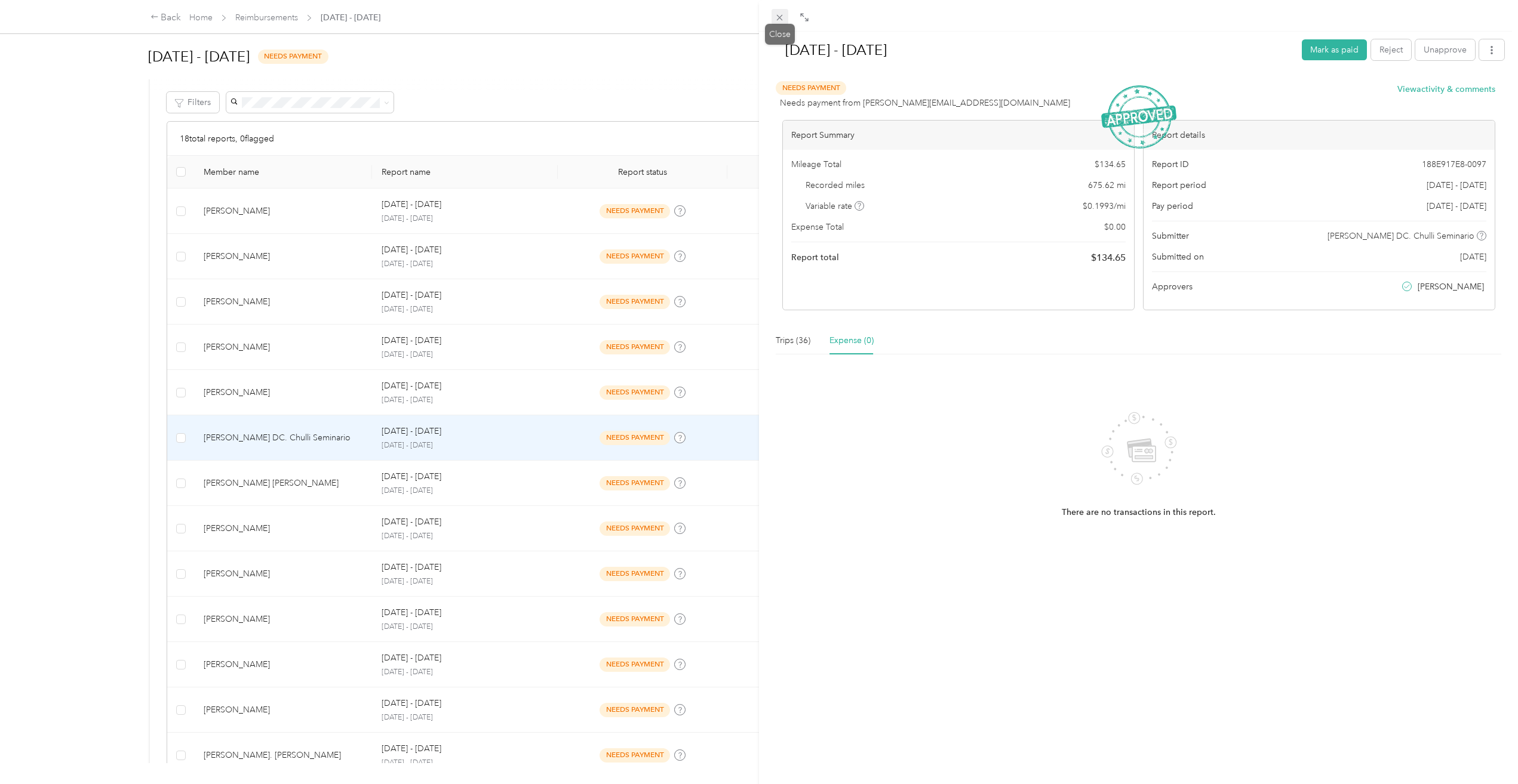
click at [779, 15] on icon at bounding box center [779, 17] width 10 height 10
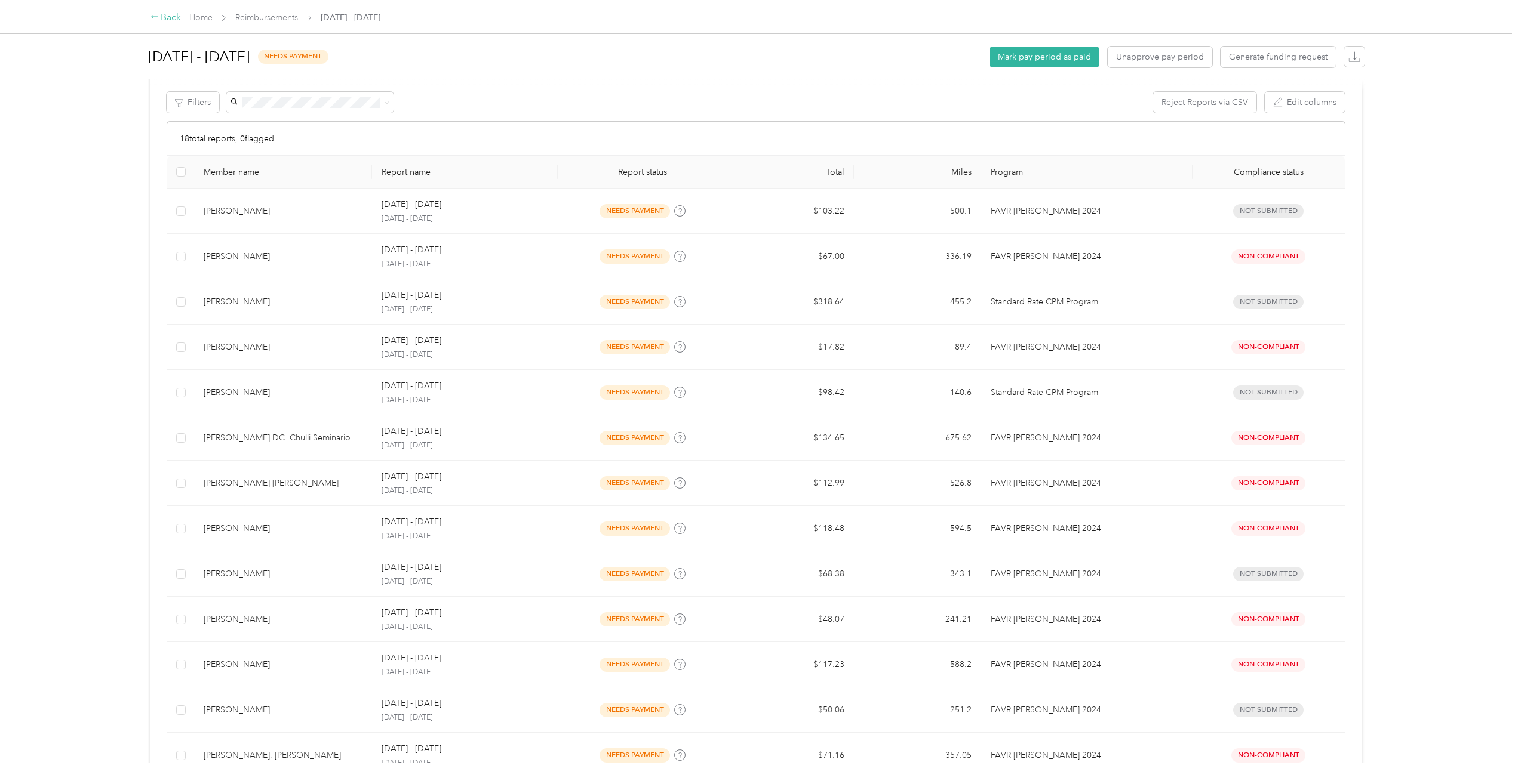
click at [160, 15] on div "Back" at bounding box center [166, 18] width 31 height 15
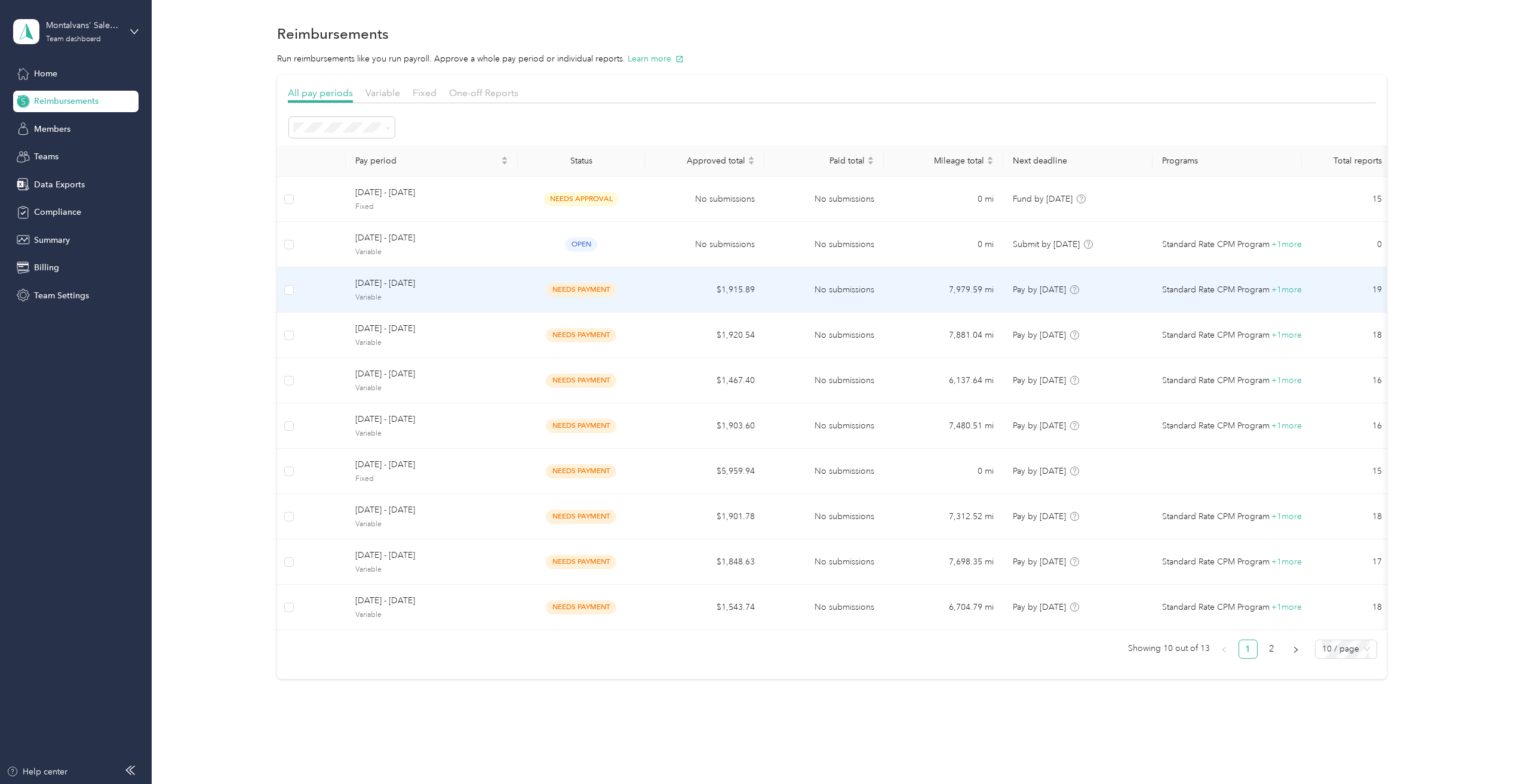
click at [427, 292] on div "[DATE] - [DATE] Variable" at bounding box center [432, 290] width 153 height 25
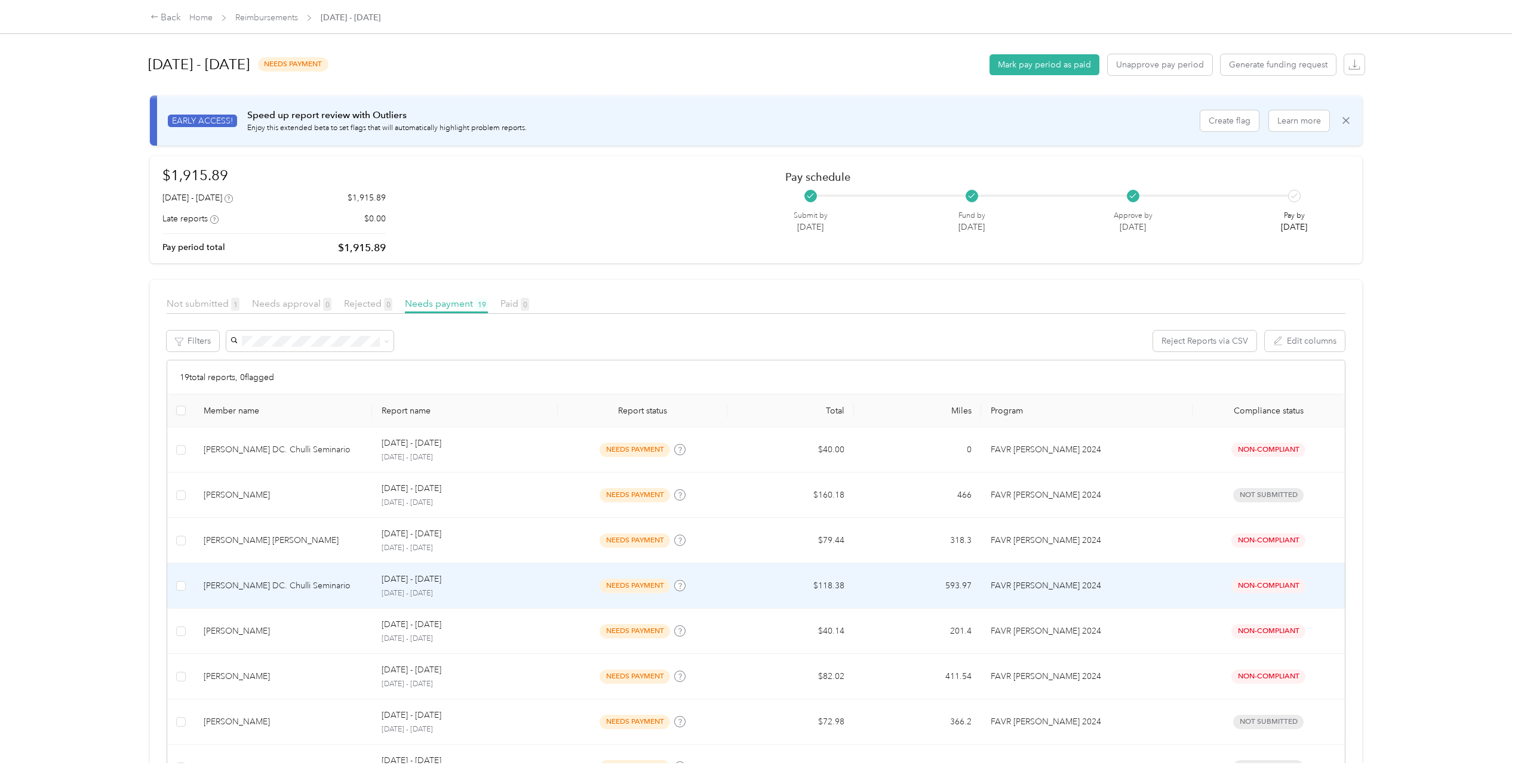
click at [264, 581] on div "[PERSON_NAME] DC. Chulli Seminario" at bounding box center [283, 586] width 159 height 13
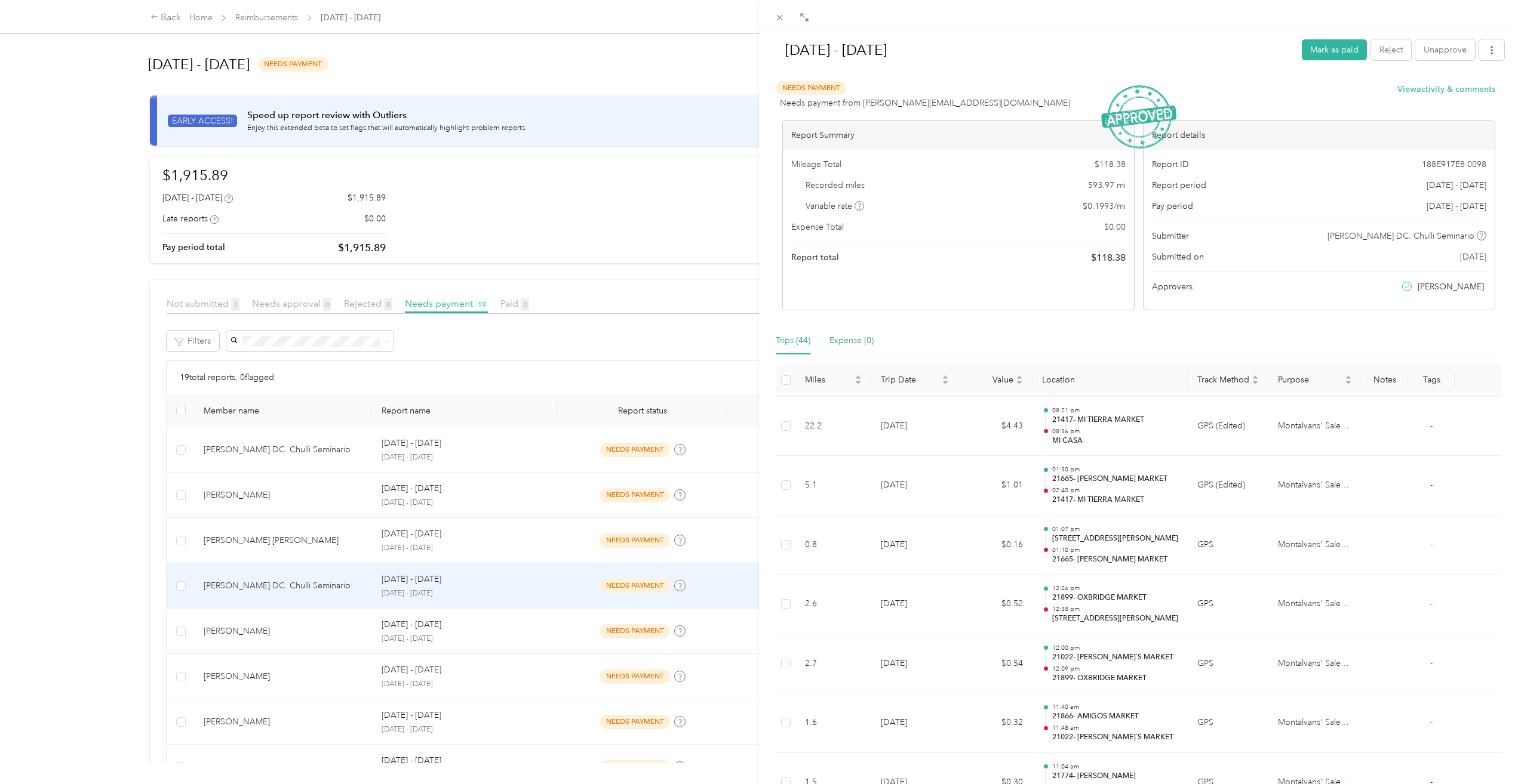
click at [853, 333] on div "Expense (0)" at bounding box center [851, 341] width 45 height 27
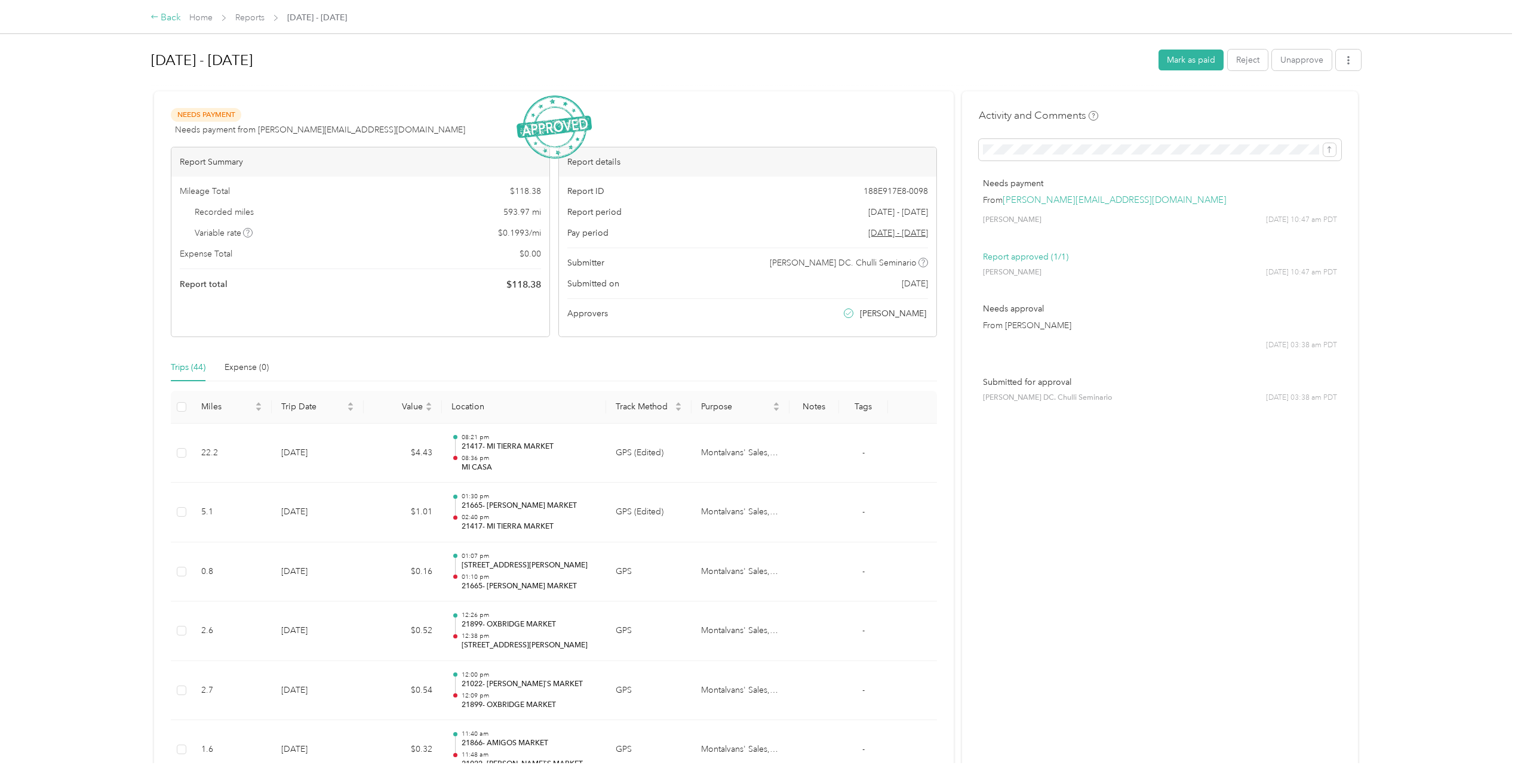
click at [168, 21] on div "Back" at bounding box center [166, 18] width 31 height 15
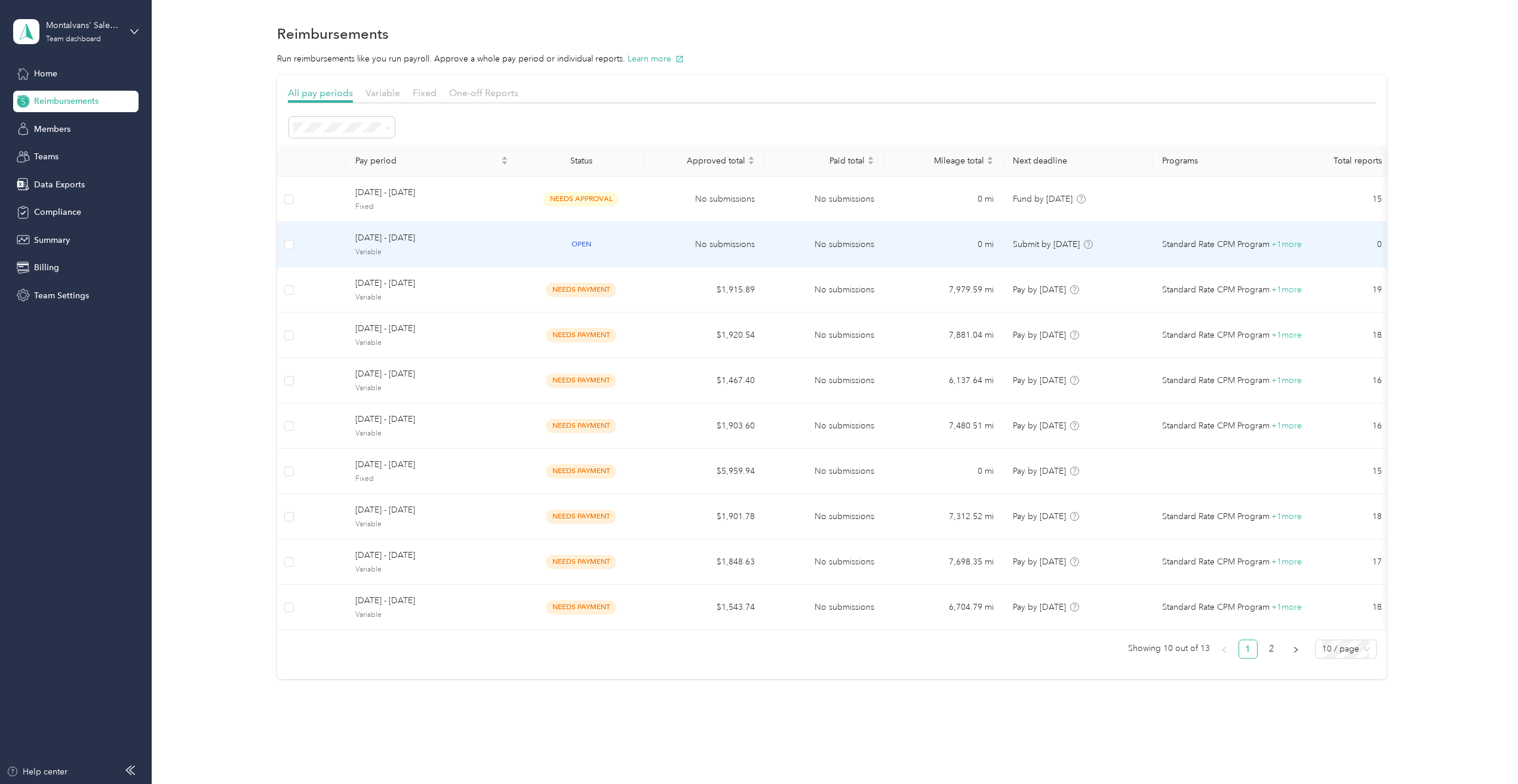
click at [485, 247] on span "Variable" at bounding box center [432, 253] width 153 height 11
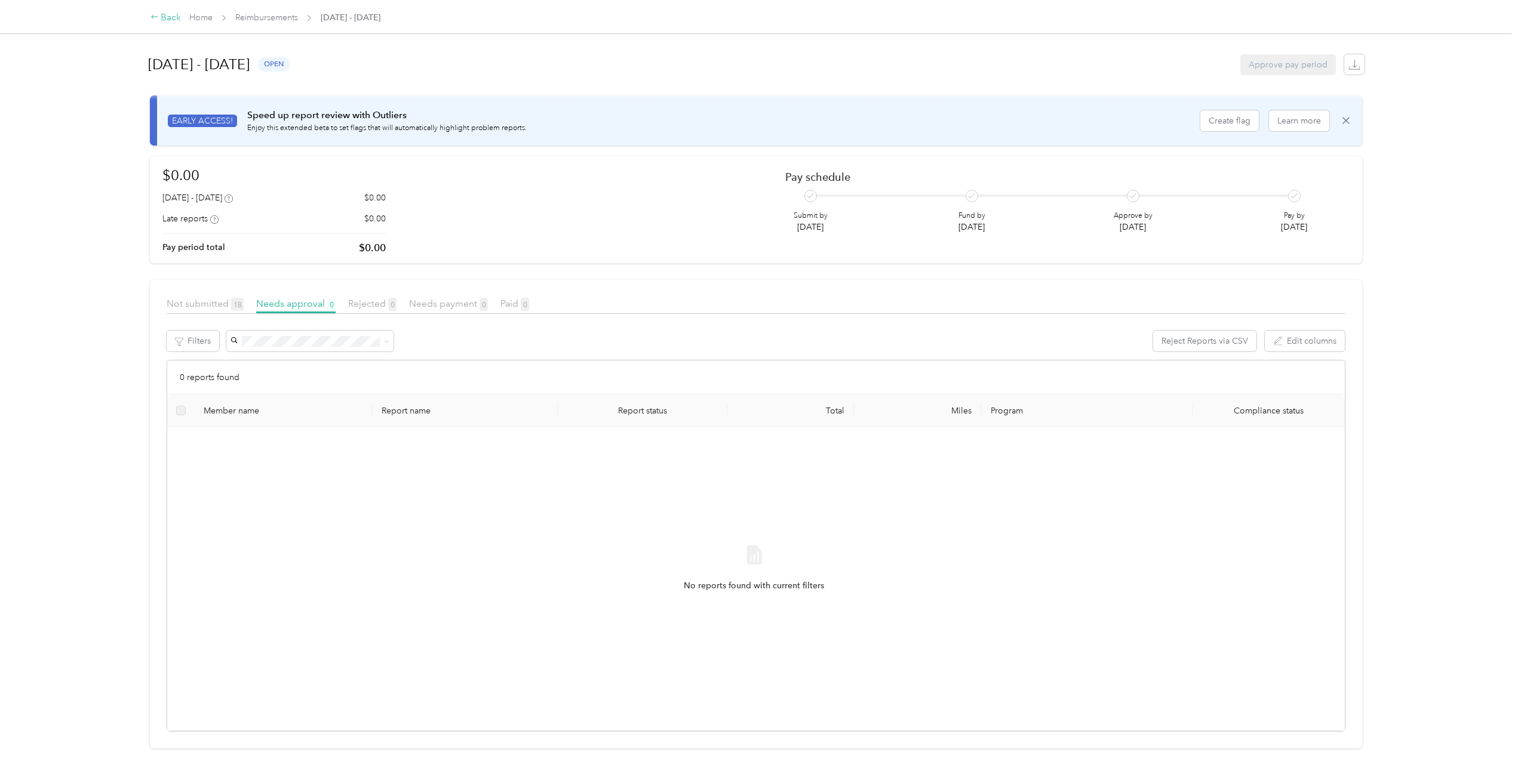
click at [163, 16] on div "Back" at bounding box center [166, 18] width 31 height 15
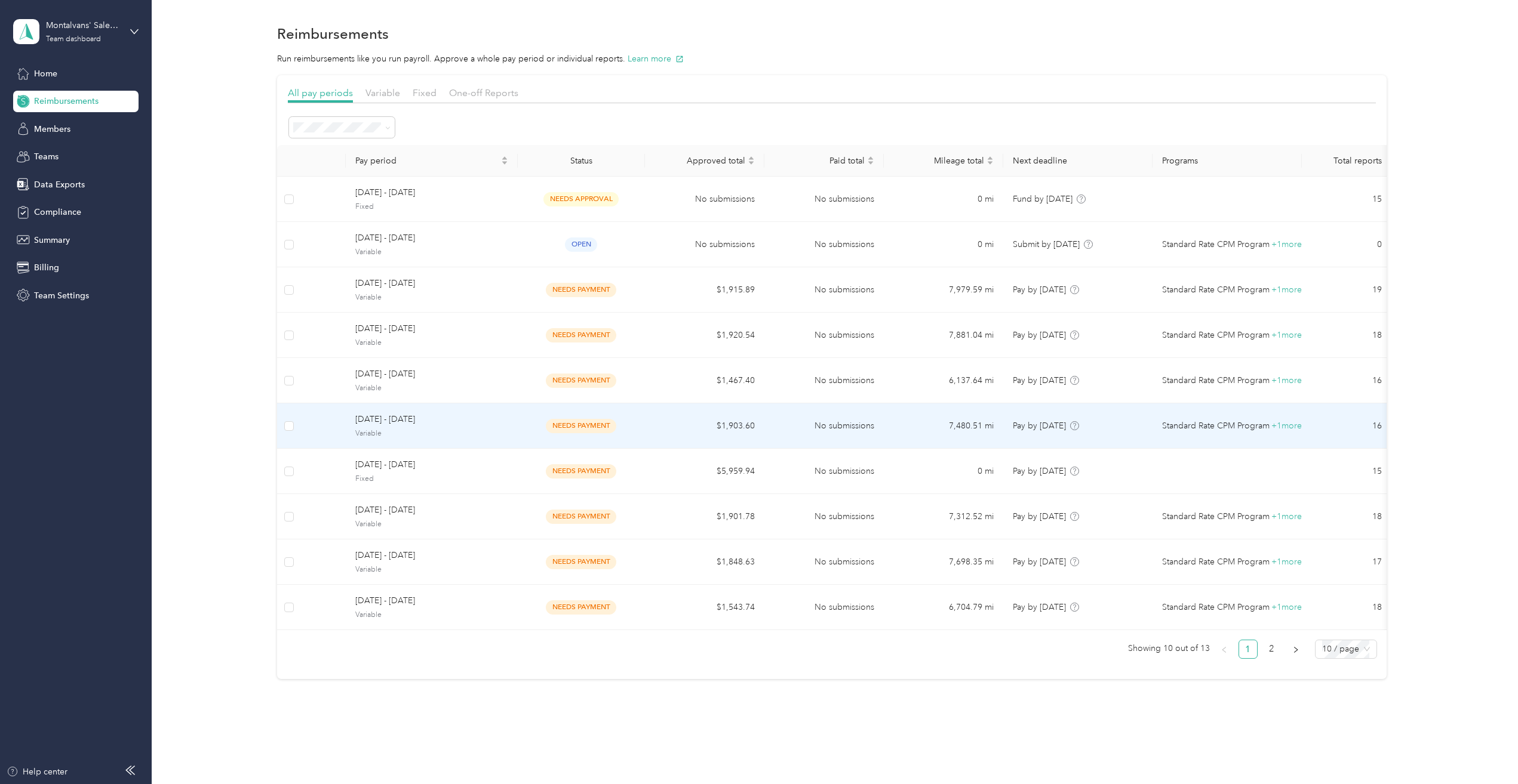
click at [432, 432] on span "Variable" at bounding box center [432, 434] width 153 height 11
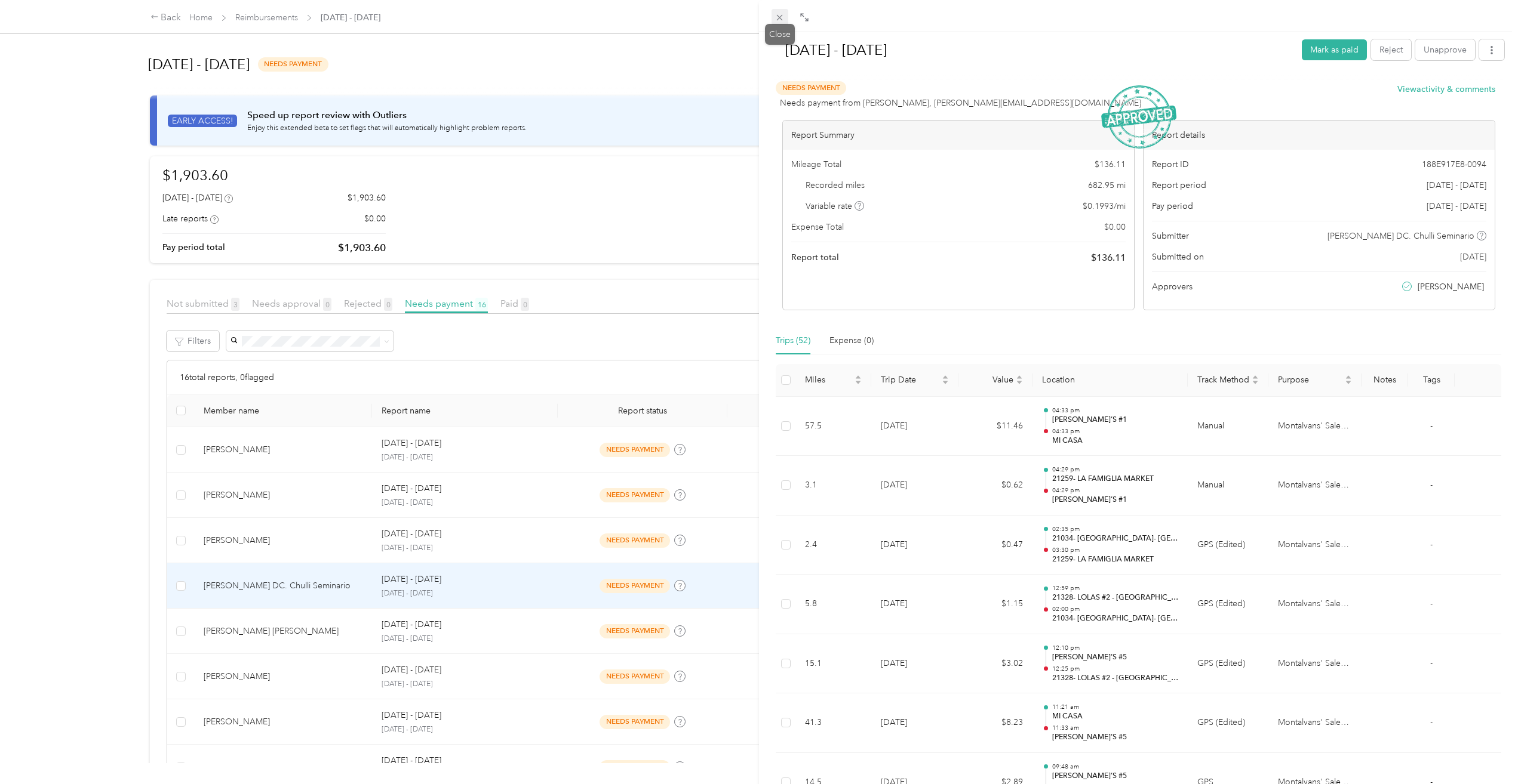
click at [772, 20] on span at bounding box center [780, 17] width 16 height 16
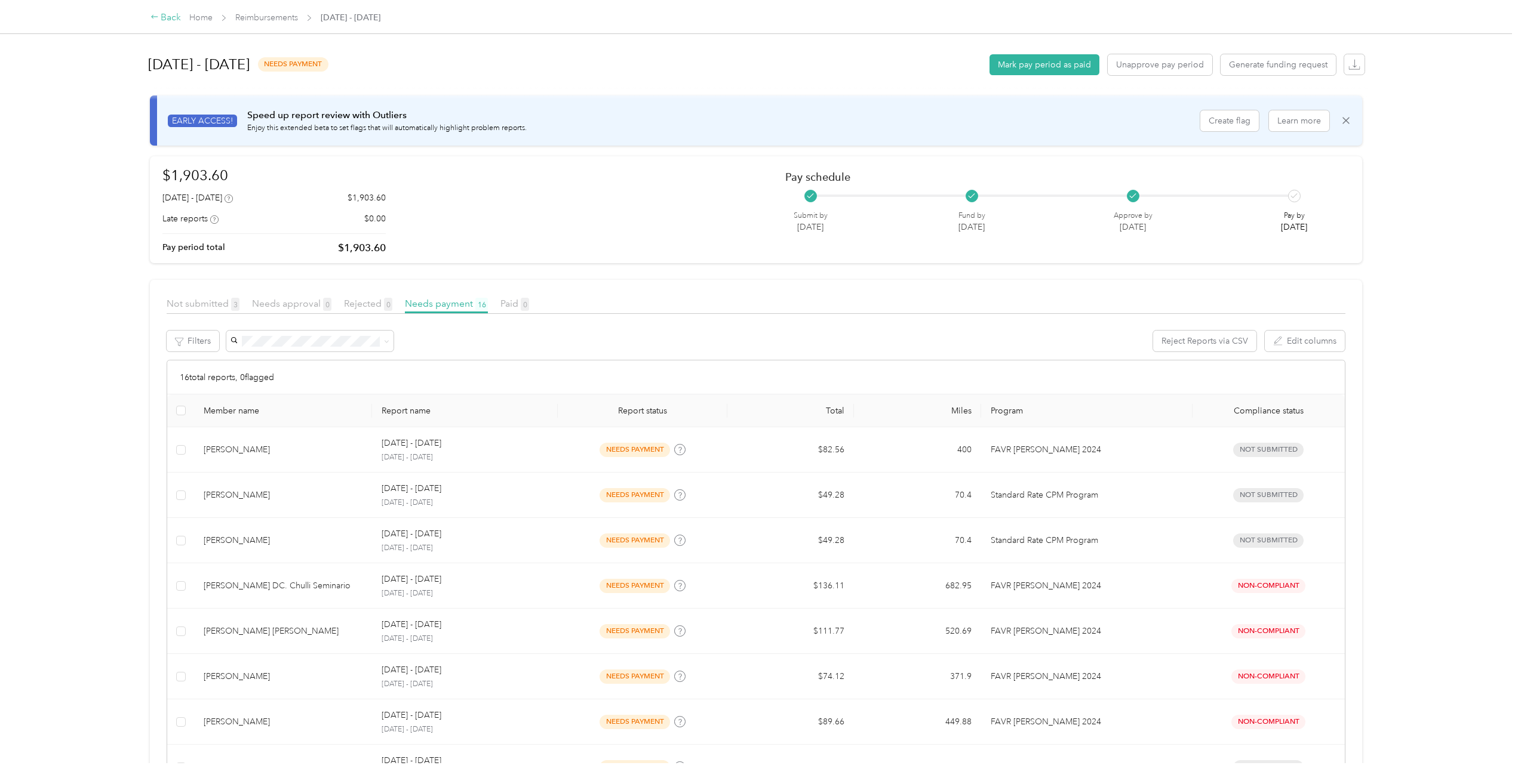
click at [162, 18] on div "Back" at bounding box center [166, 18] width 31 height 15
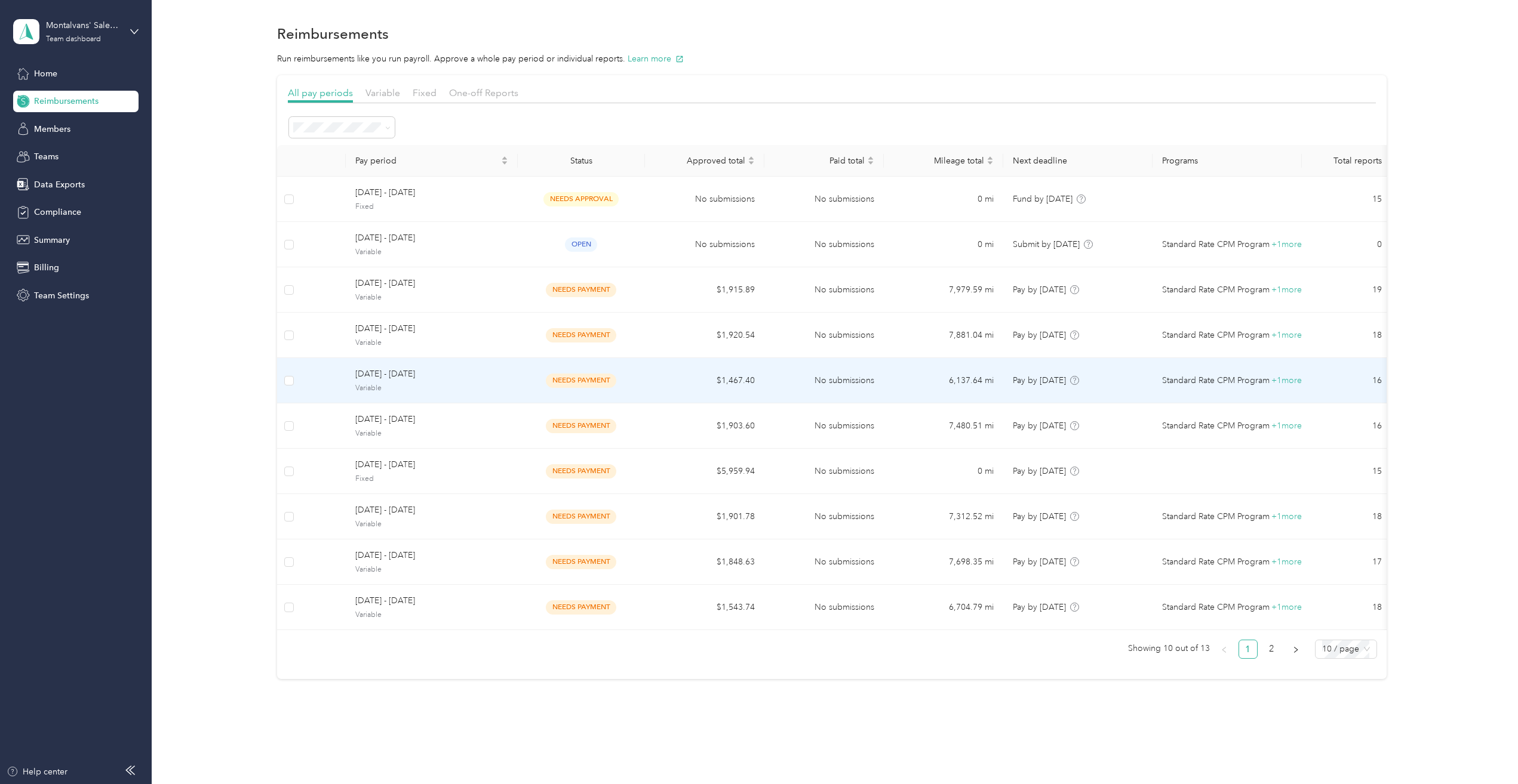
click at [389, 376] on span "[DATE] - [DATE]" at bounding box center [432, 374] width 153 height 13
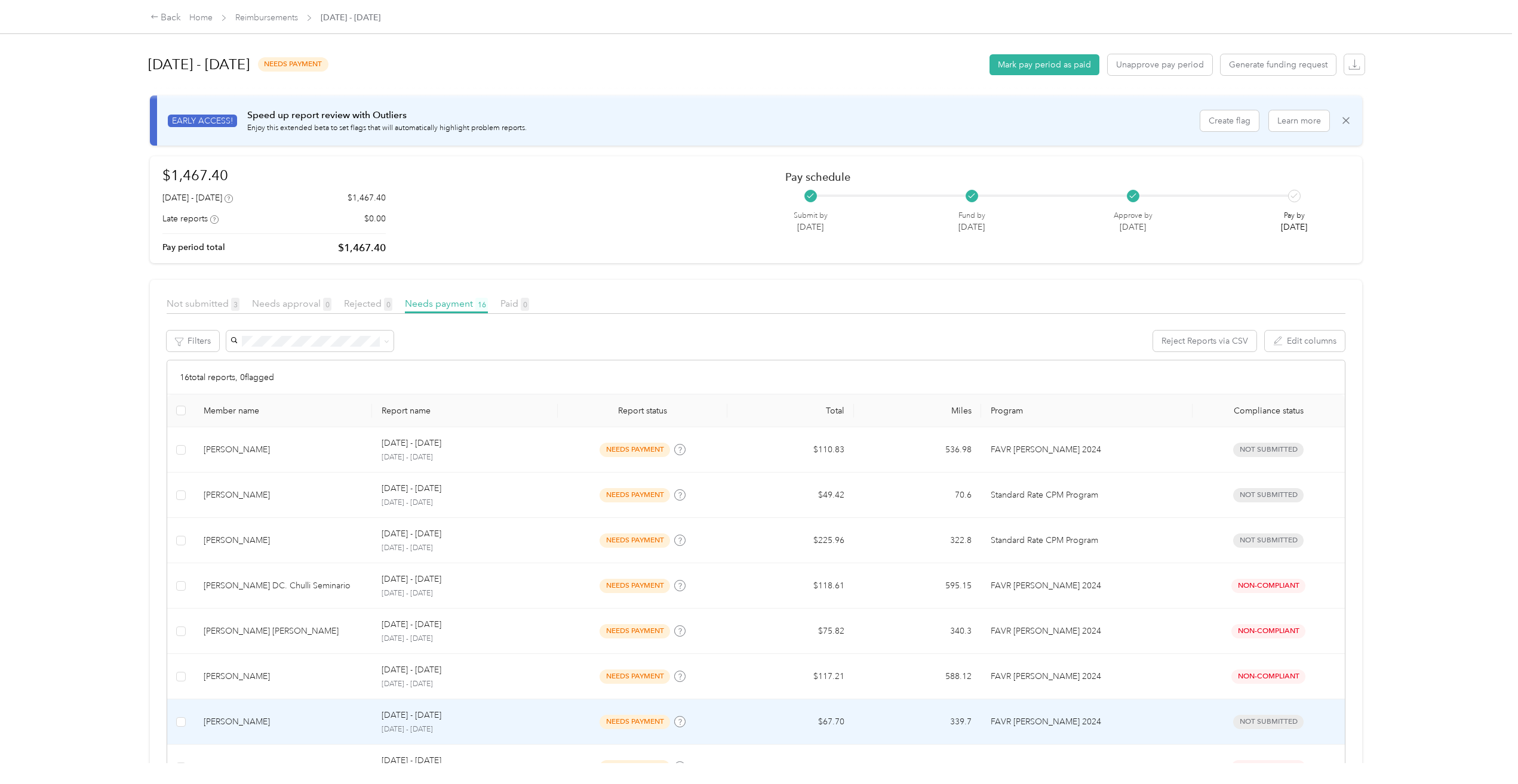
scroll to position [179, 0]
